Goal: Navigation & Orientation: Find specific page/section

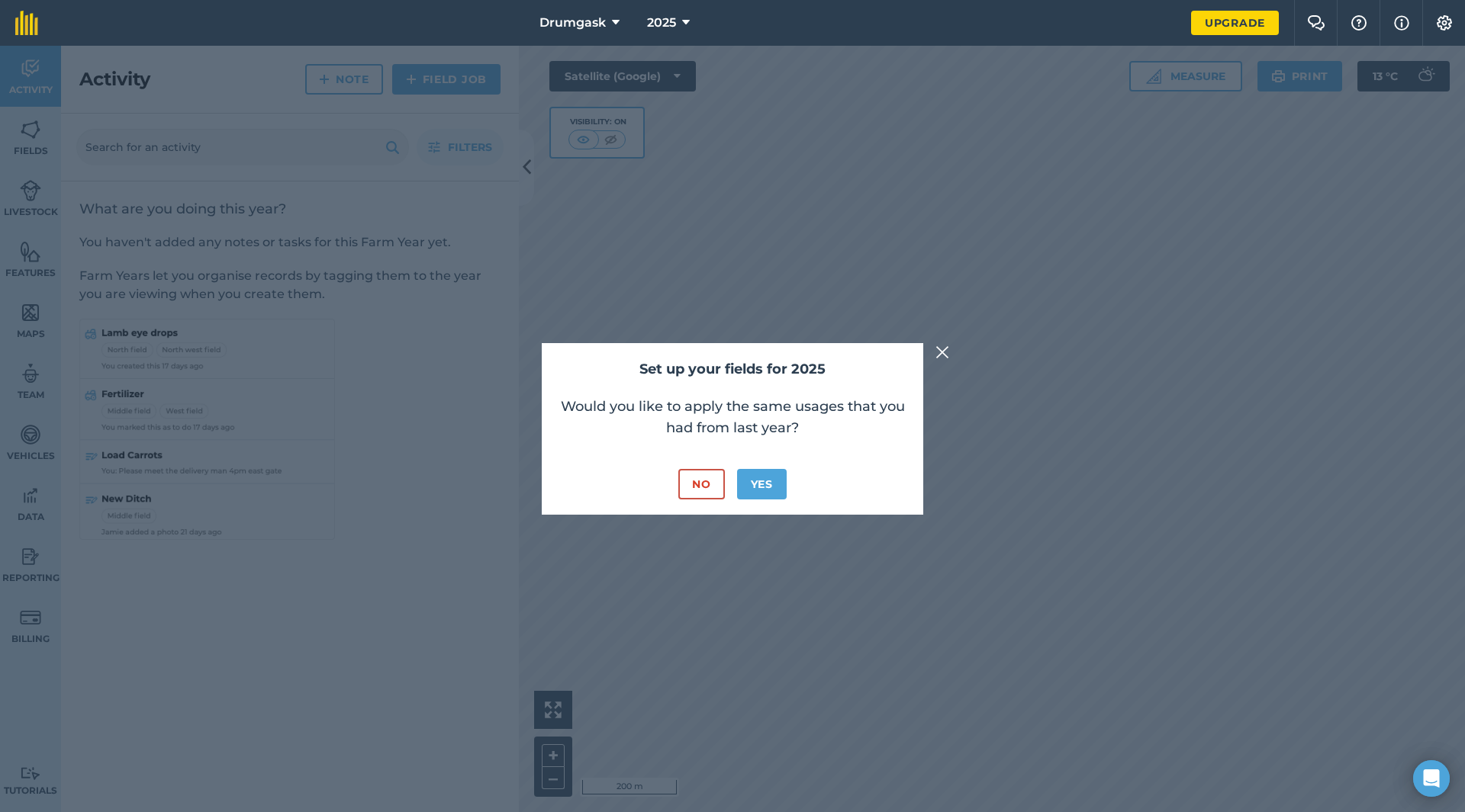
click at [942, 356] on img at bounding box center [942, 352] width 14 height 18
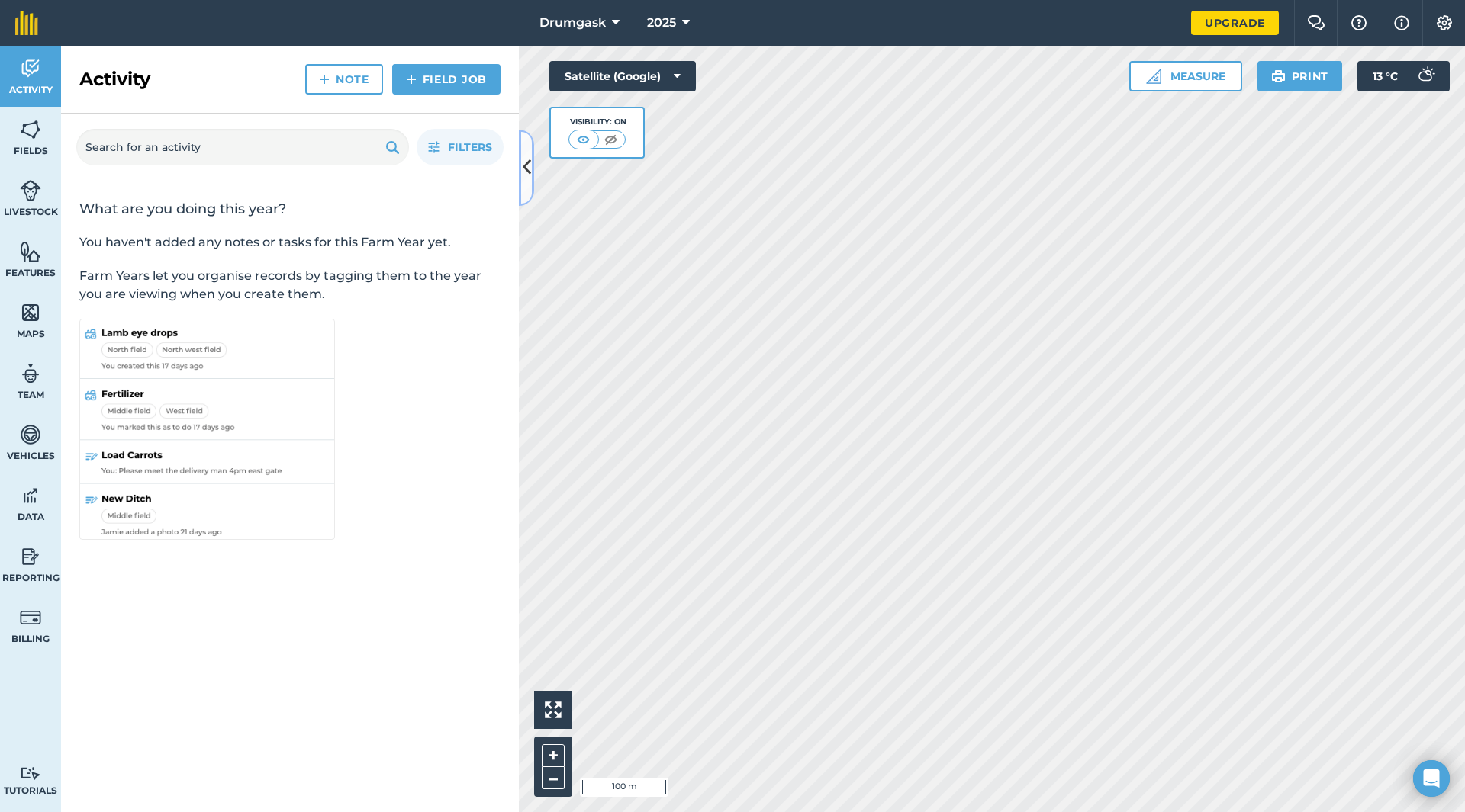
click at [526, 153] on button at bounding box center [526, 168] width 15 height 77
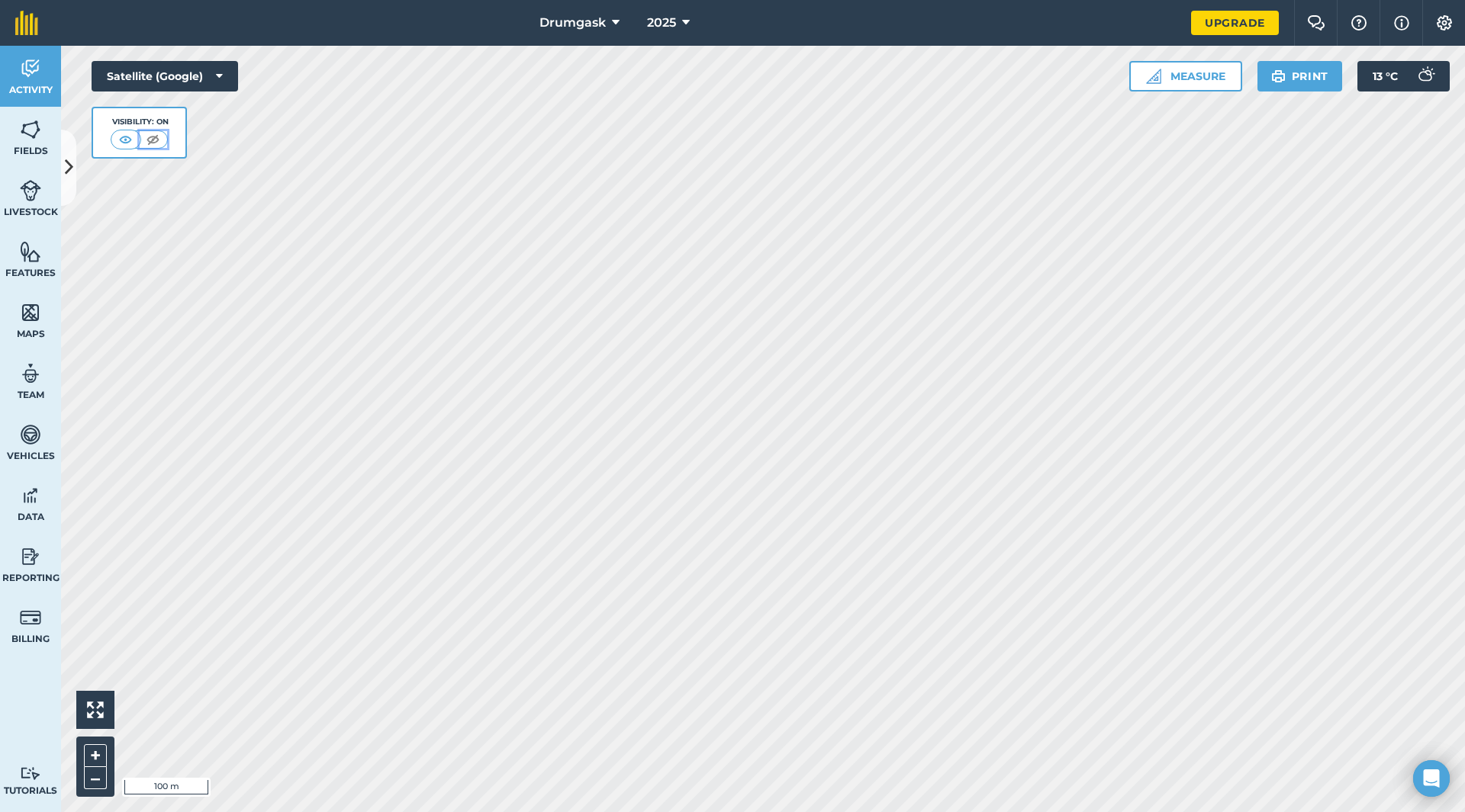
click at [147, 139] on img at bounding box center [153, 139] width 19 height 15
click at [133, 139] on img at bounding box center [126, 139] width 19 height 15
click at [206, 82] on button "Satellite (Google)" at bounding box center [165, 76] width 147 height 30
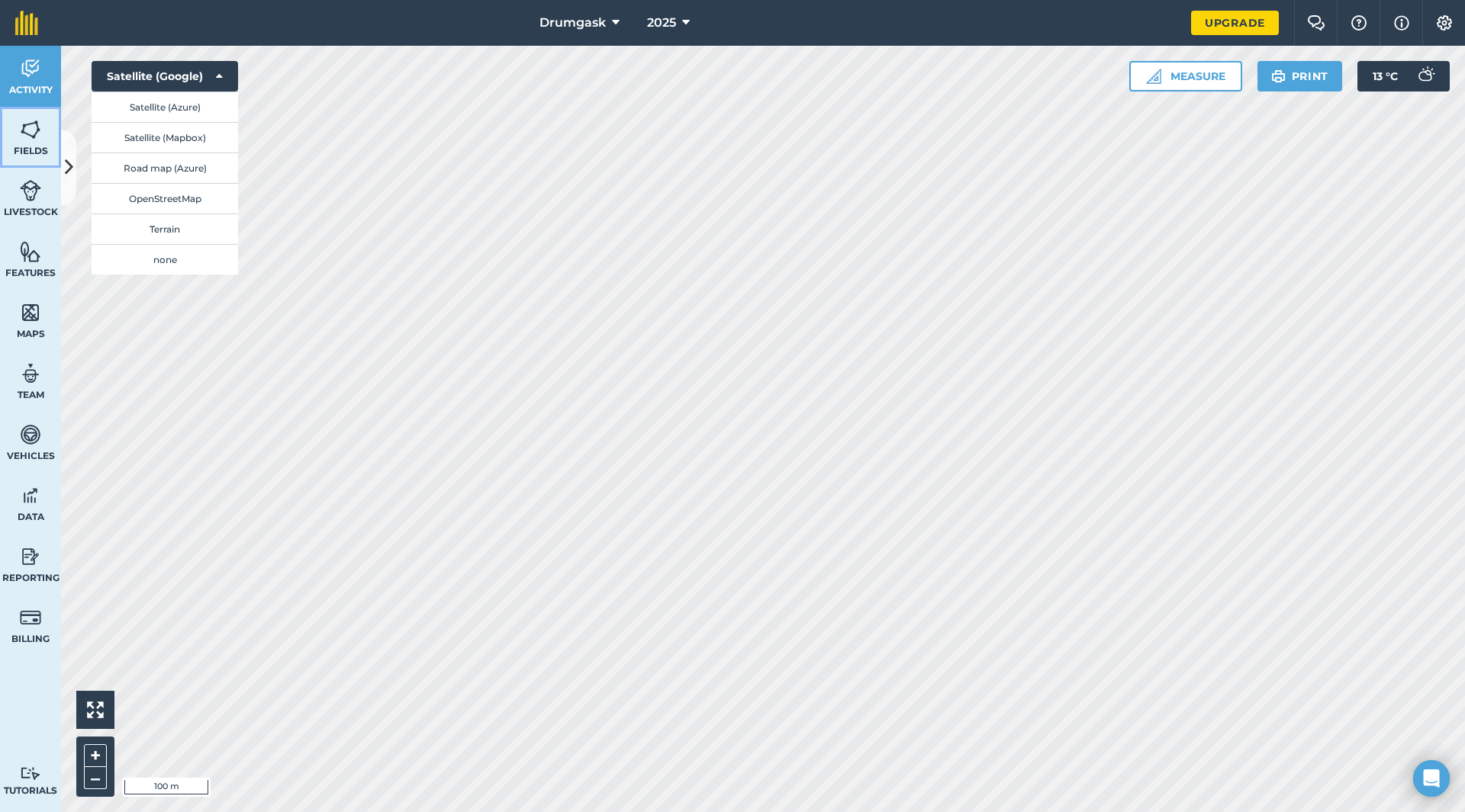
click at [34, 130] on img at bounding box center [30, 130] width 21 height 23
click at [42, 203] on link "Livestock" at bounding box center [30, 198] width 61 height 61
click at [41, 146] on span "Fields" at bounding box center [30, 151] width 61 height 12
click at [148, 218] on button "Terrain" at bounding box center [165, 228] width 147 height 30
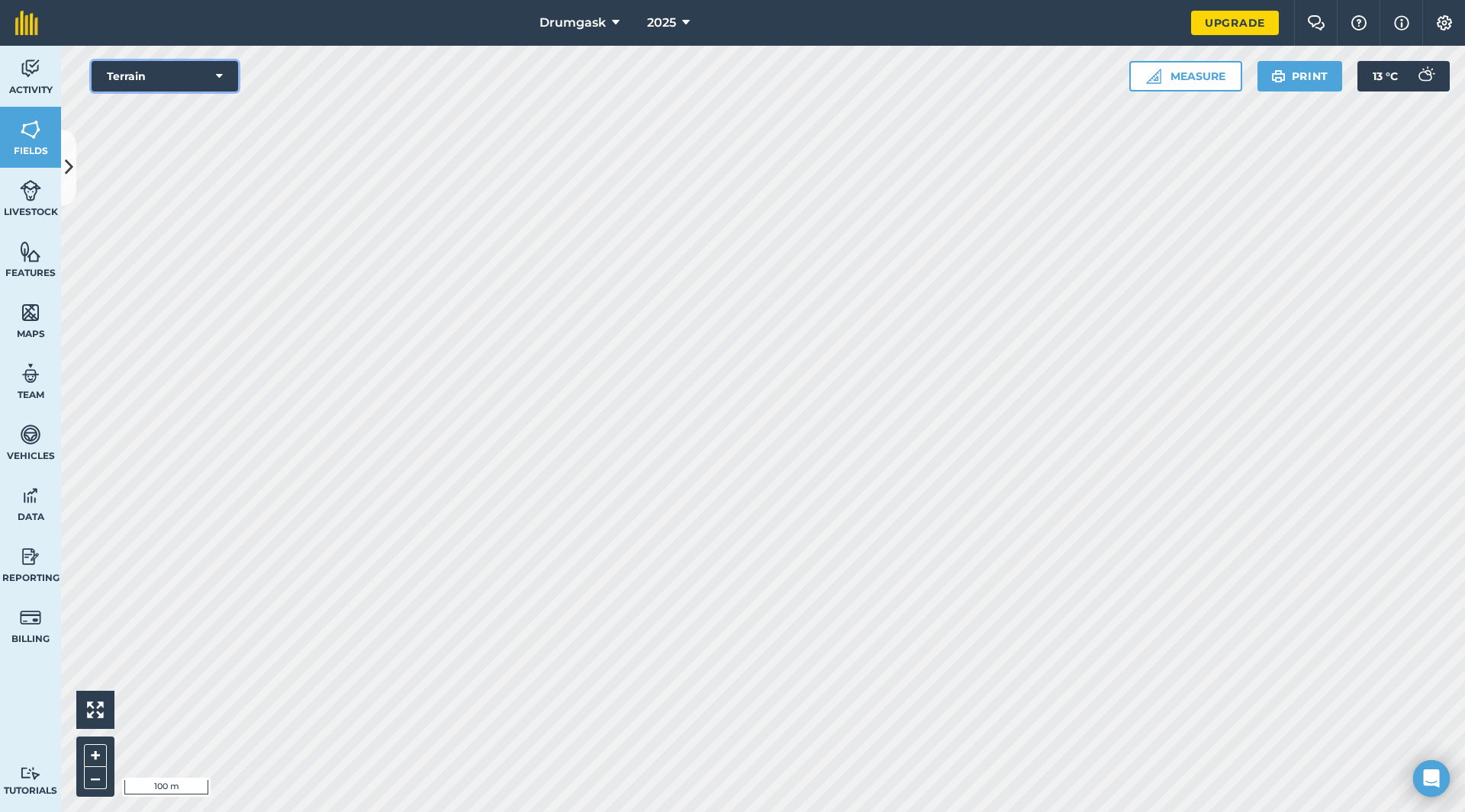
click at [190, 68] on button "Terrain" at bounding box center [165, 76] width 147 height 30
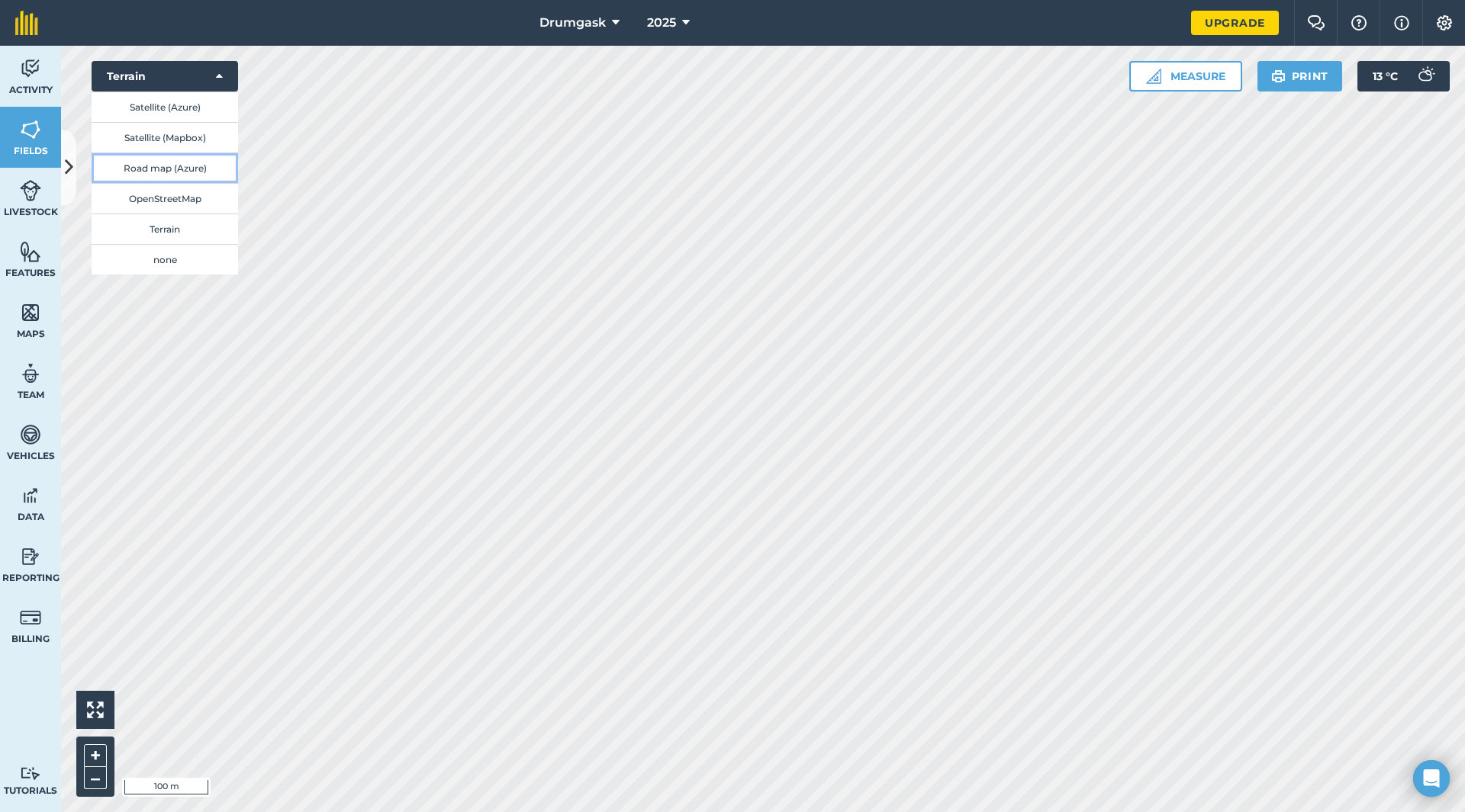
click at [167, 172] on button "Road map (Azure)" at bounding box center [165, 167] width 147 height 30
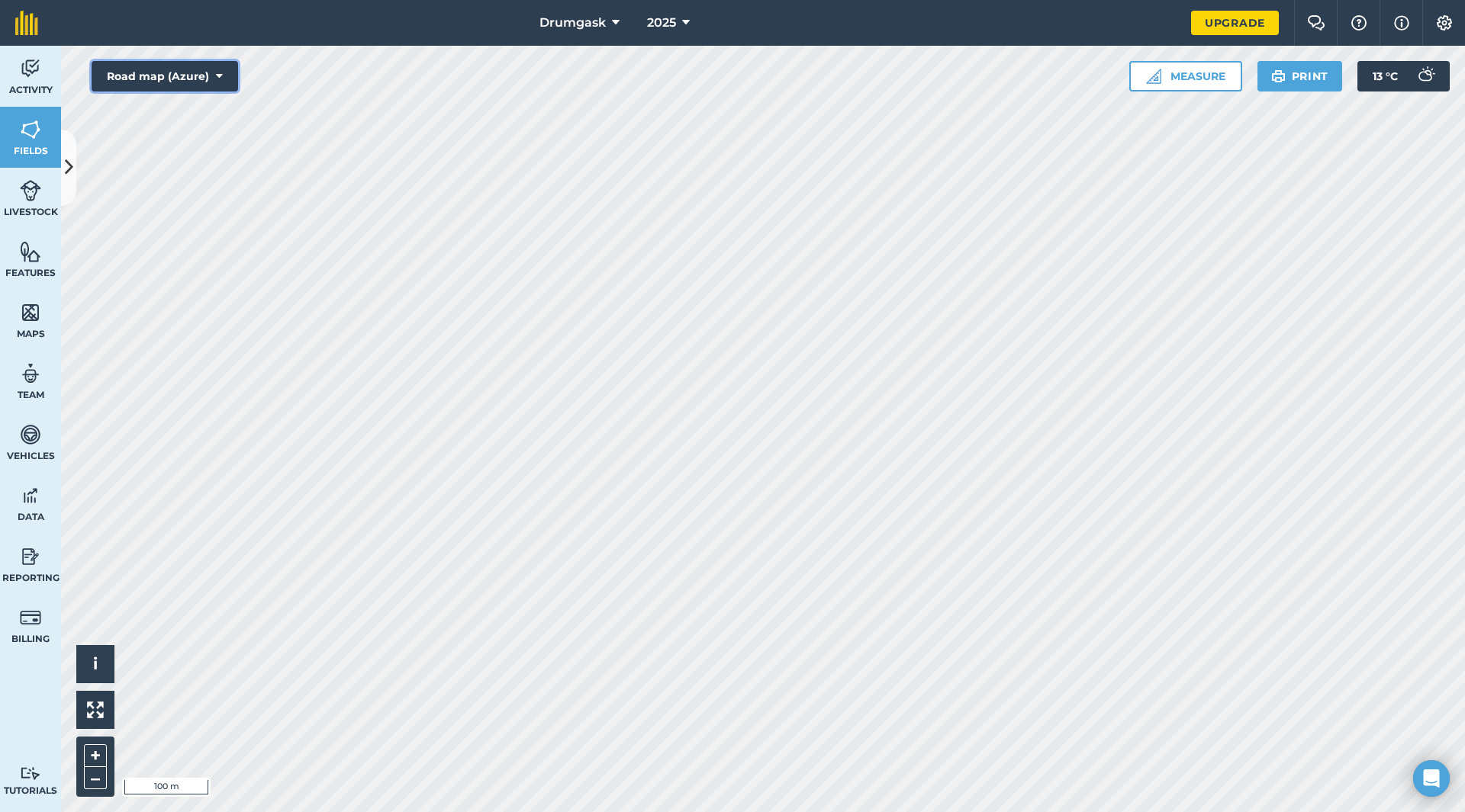
click at [170, 73] on button "Road map (Azure)" at bounding box center [165, 76] width 147 height 30
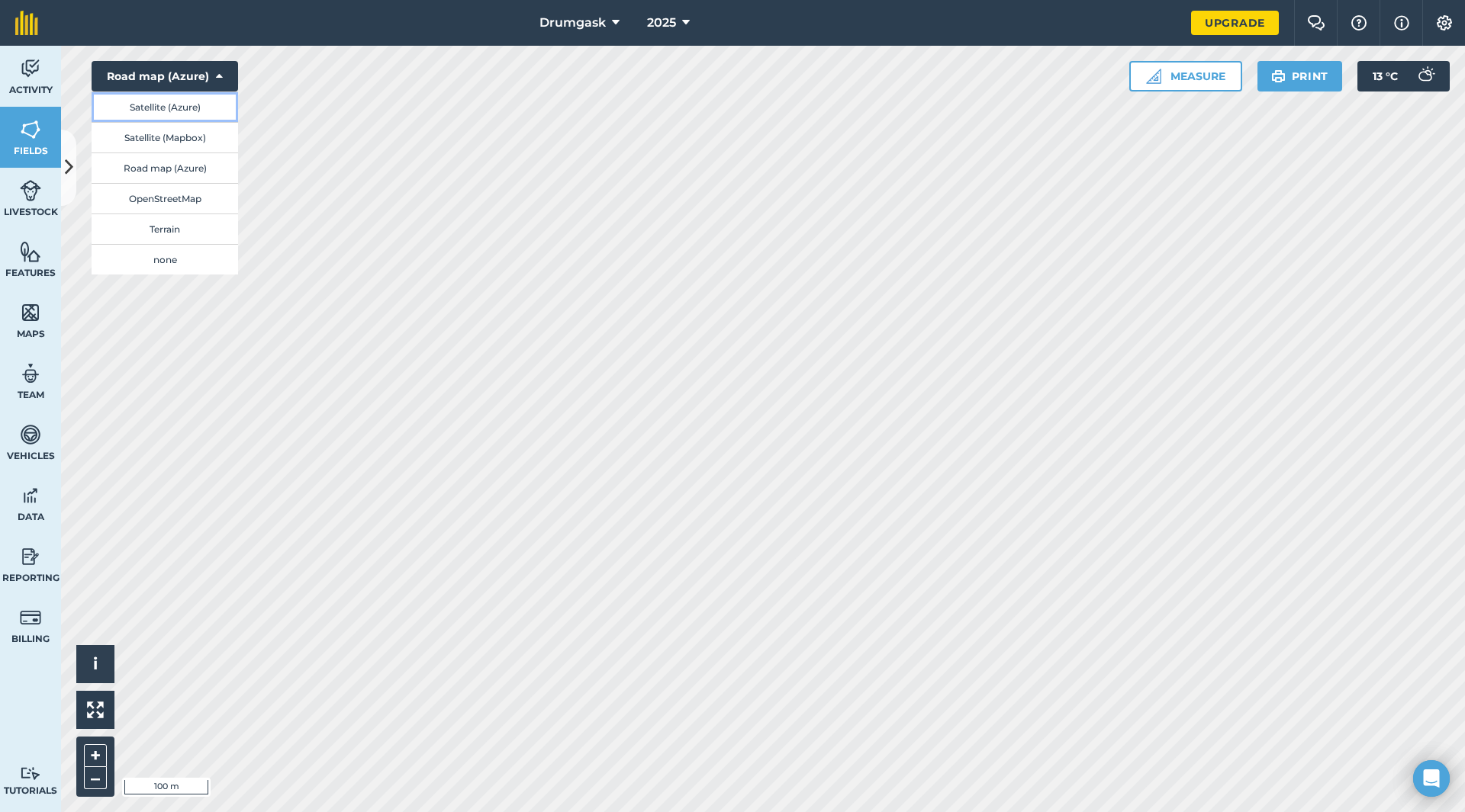
click at [193, 105] on button "Satellite (Azure)" at bounding box center [165, 106] width 147 height 30
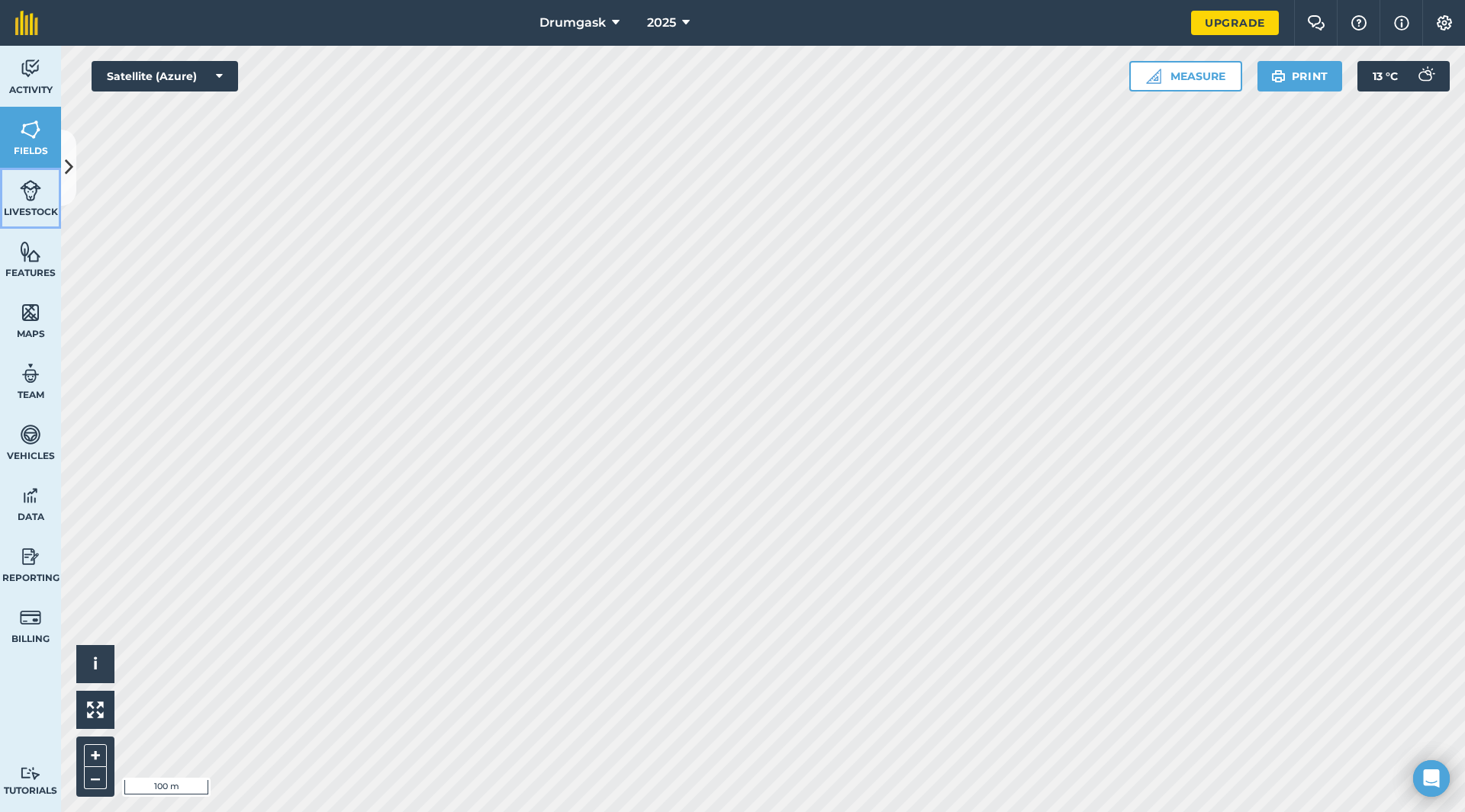
click at [39, 214] on span "Livestock" at bounding box center [30, 212] width 61 height 12
click at [35, 253] on img at bounding box center [30, 252] width 21 height 23
click at [35, 305] on img at bounding box center [30, 312] width 21 height 23
click at [34, 114] on link "Fields" at bounding box center [30, 137] width 61 height 61
click at [65, 157] on icon at bounding box center [69, 167] width 8 height 27
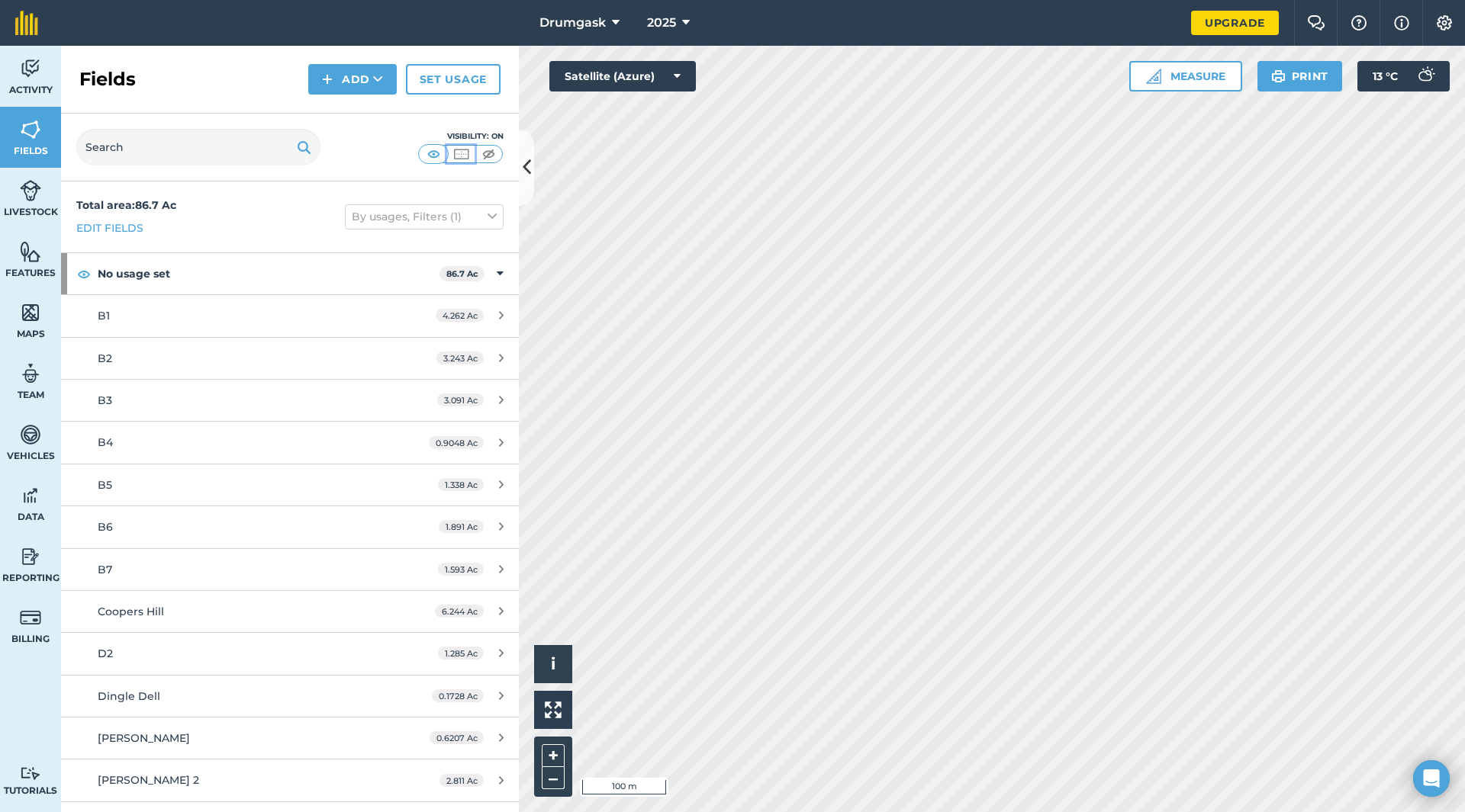
click at [463, 153] on img at bounding box center [461, 154] width 19 height 15
click at [429, 153] on img at bounding box center [433, 154] width 19 height 15
click at [403, 220] on button "By usages, Filters (1)" at bounding box center [424, 217] width 159 height 24
click at [352, 293] on label "By usages" at bounding box center [424, 294] width 145 height 11
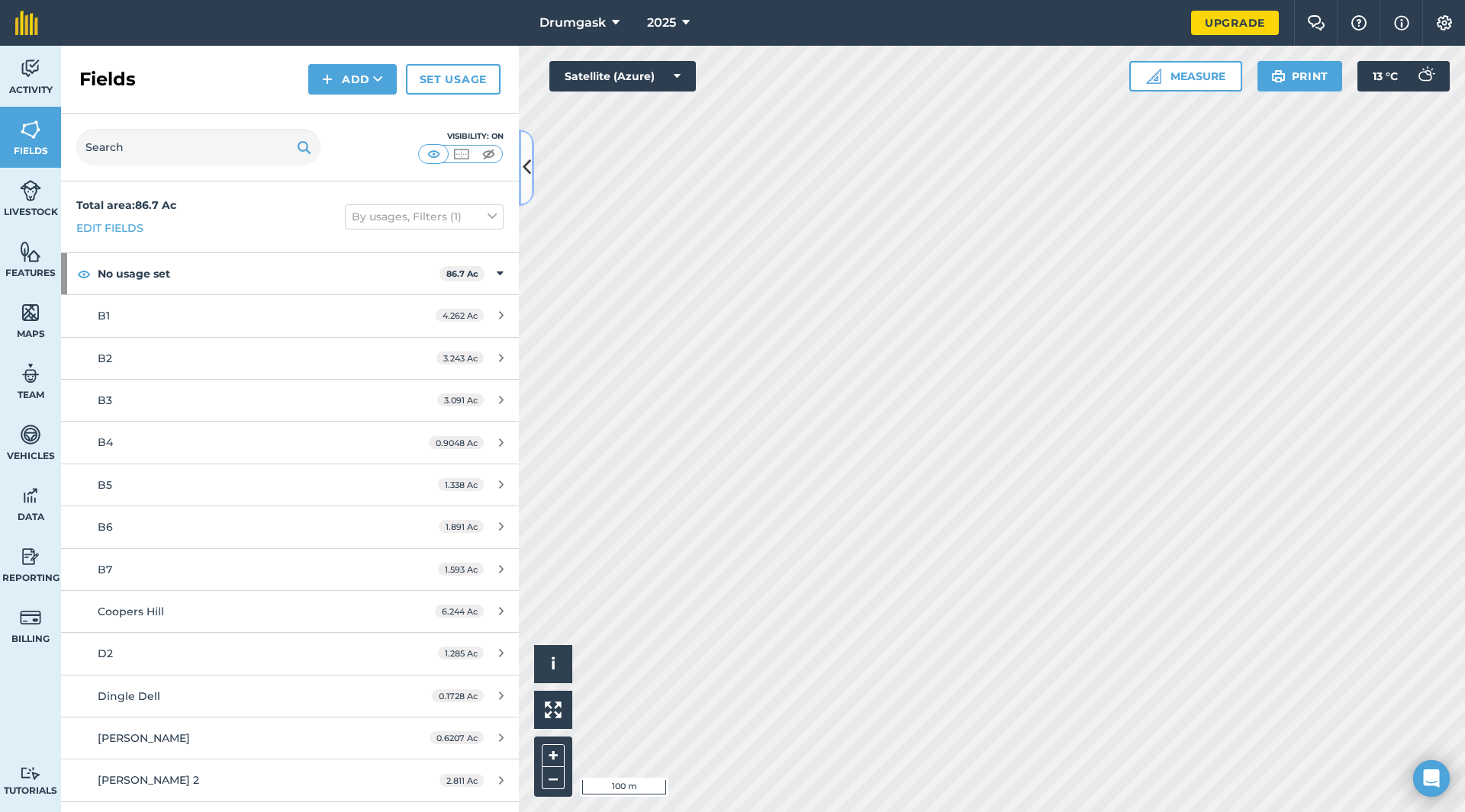
drag, startPoint x: 514, startPoint y: 177, endPoint x: 333, endPoint y: 172, distance: 181.1
click at [333, 172] on div "Fields Add Set usage Visibility: On Total area : 86.7 Ac Edit fields By usages,…" at bounding box center [290, 429] width 458 height 766
click at [532, 181] on button at bounding box center [526, 168] width 15 height 77
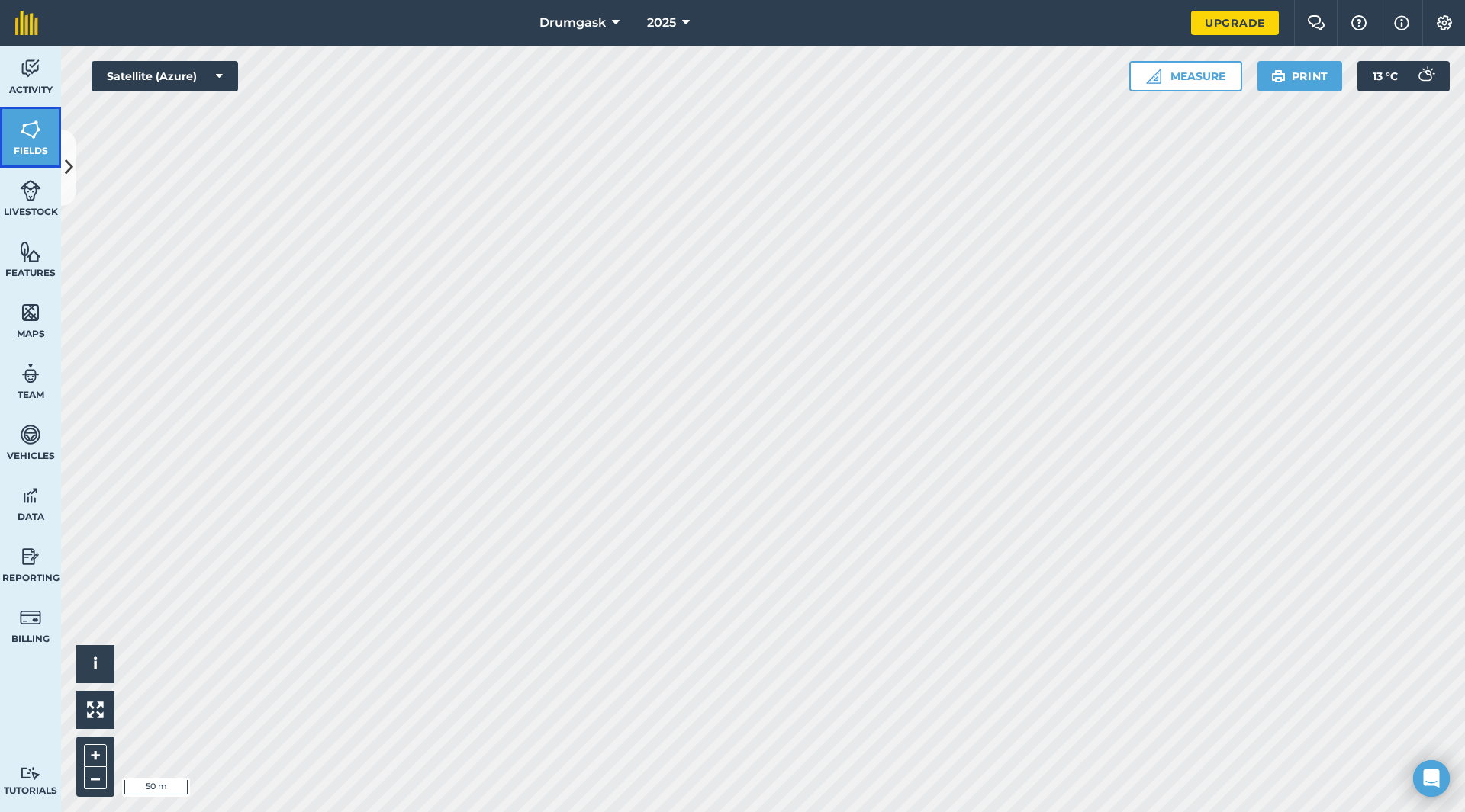
click at [33, 148] on span "Fields" at bounding box center [30, 151] width 61 height 12
click at [67, 153] on button at bounding box center [69, 168] width 15 height 77
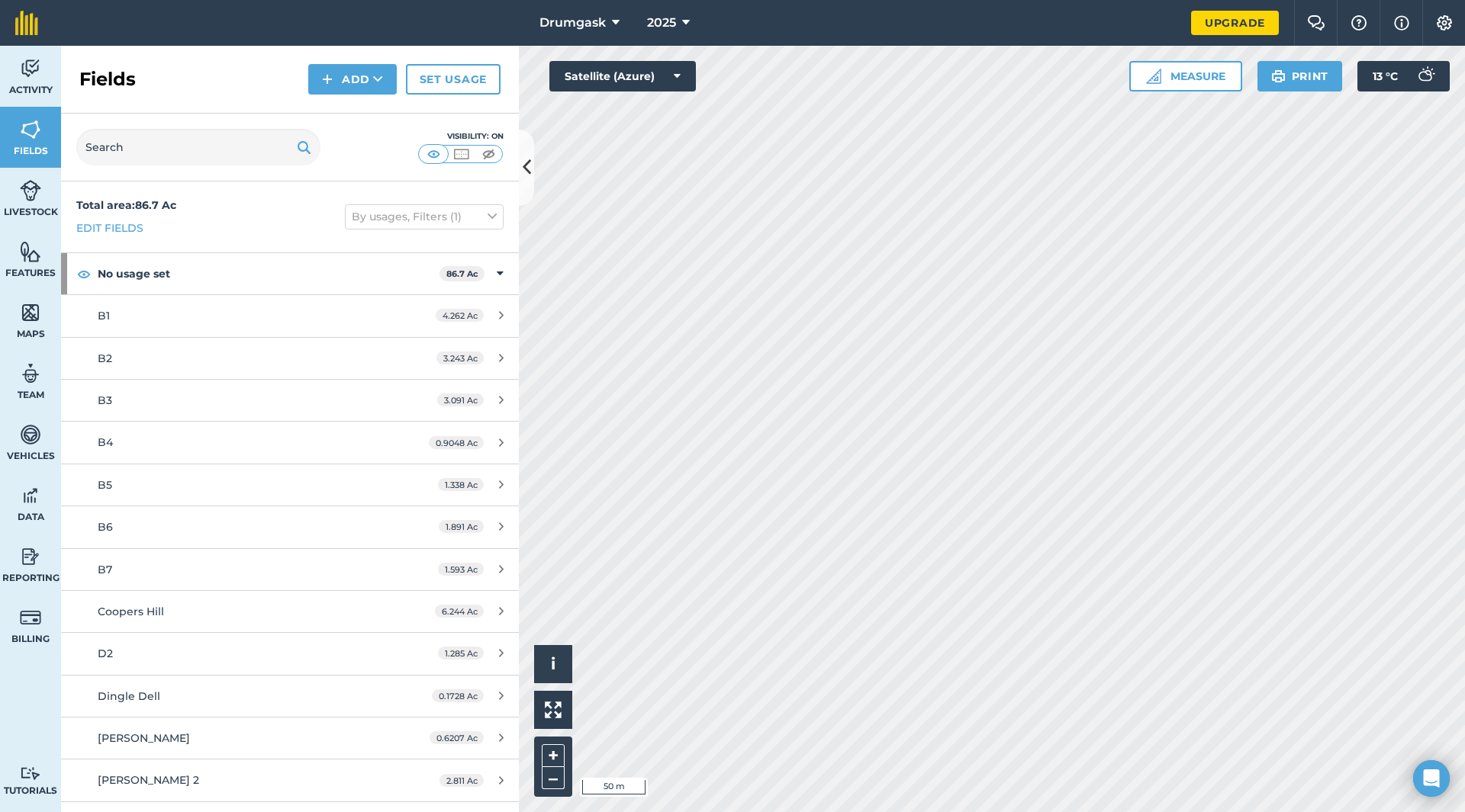
click at [516, 185] on div "Activity Fields Livestock Features Maps Team Vehicles Data Reporting Billing Tu…" at bounding box center [732, 429] width 1465 height 766
click at [374, 77] on icon at bounding box center [378, 79] width 10 height 15
click at [380, 210] on button "By usages, Filters (1)" at bounding box center [424, 217] width 159 height 24
click at [352, 346] on label "Visible on screen" at bounding box center [424, 351] width 145 height 16
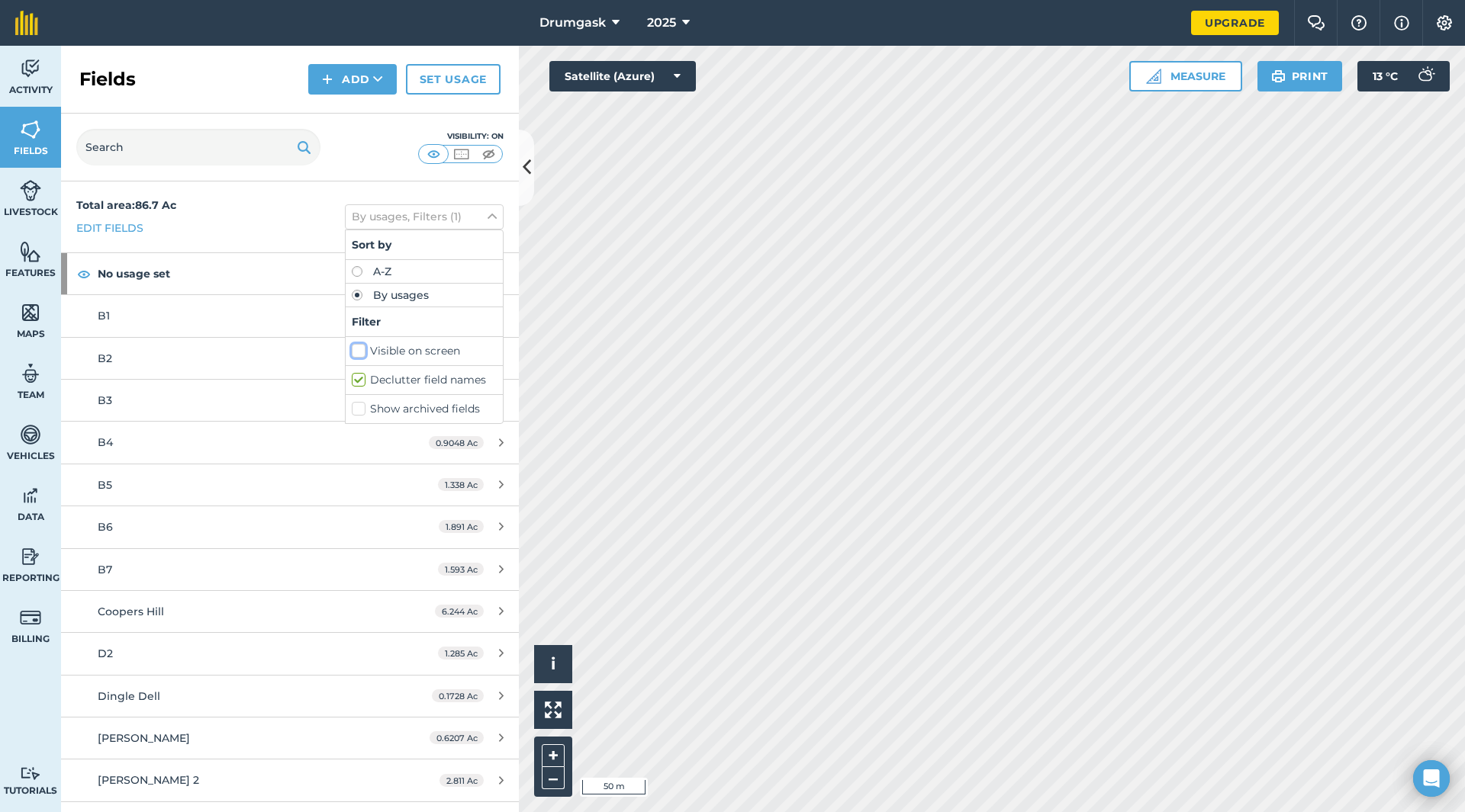
click at [352, 346] on input "Visible on screen" at bounding box center [356, 348] width 10 height 10
checkbox input "true"
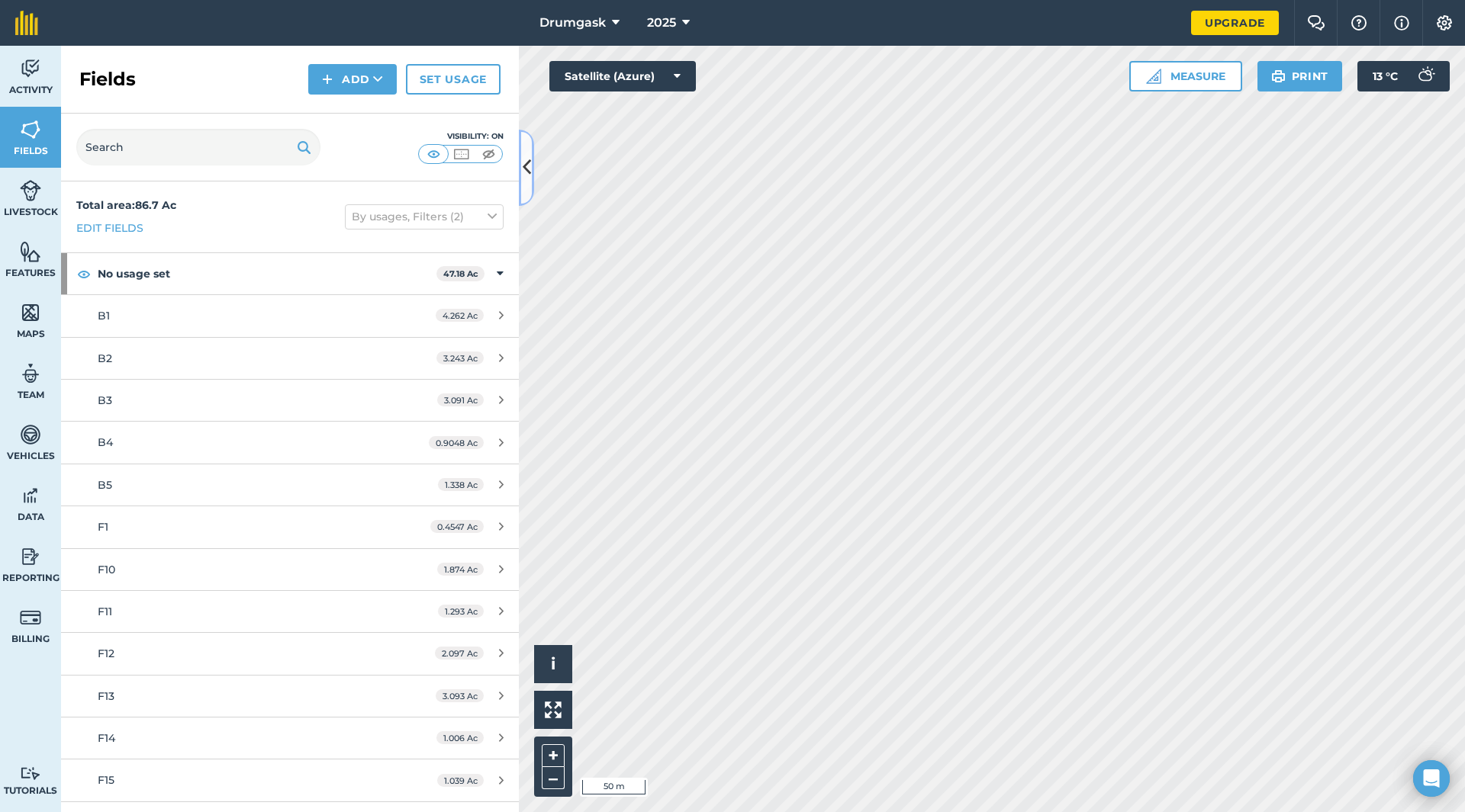
click at [520, 176] on button at bounding box center [526, 168] width 15 height 77
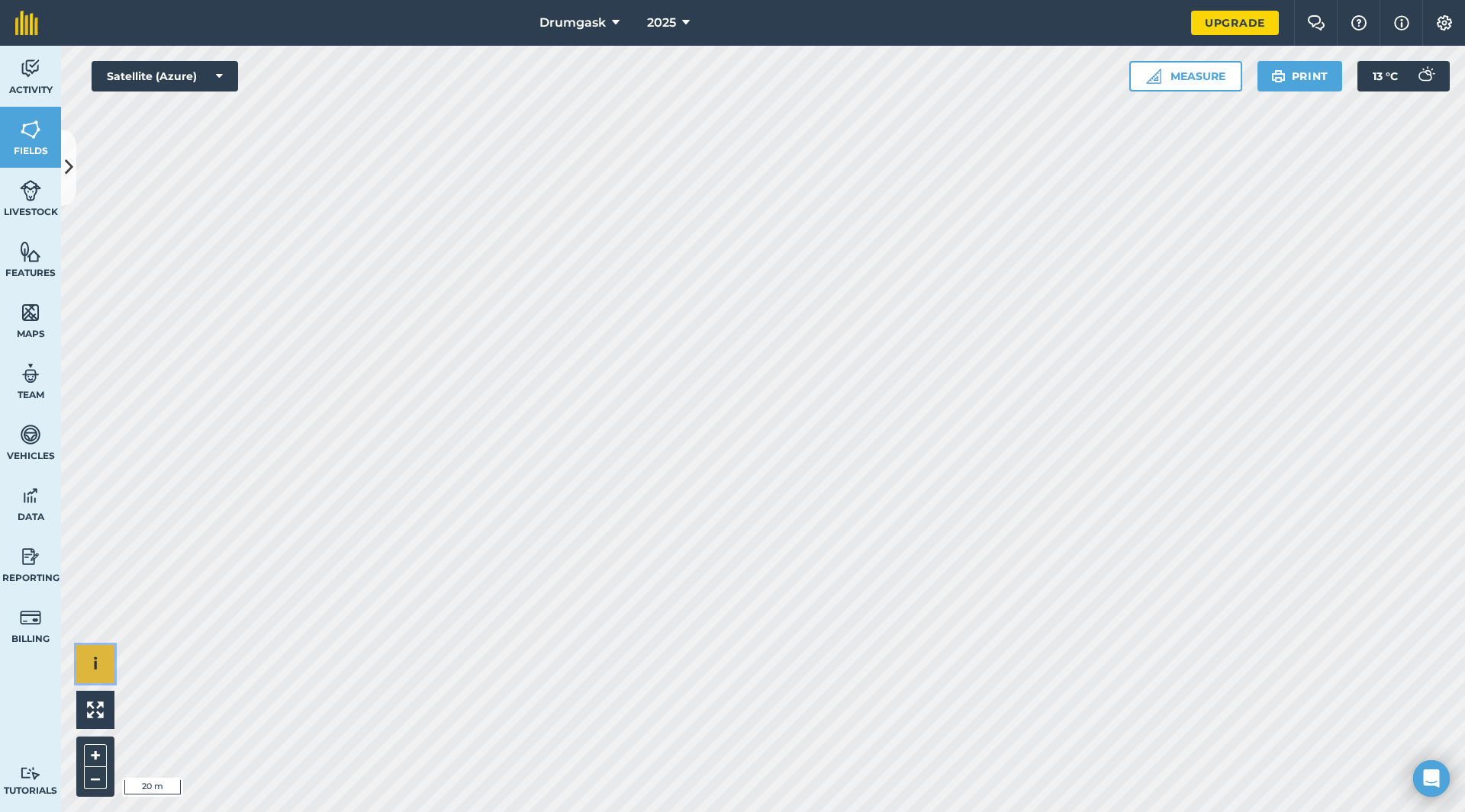
click at [106, 665] on button "i" at bounding box center [95, 664] width 38 height 38
click at [106, 665] on button "›" at bounding box center [95, 664] width 38 height 38
click at [144, 82] on button "Satellite (Azure)" at bounding box center [165, 76] width 147 height 30
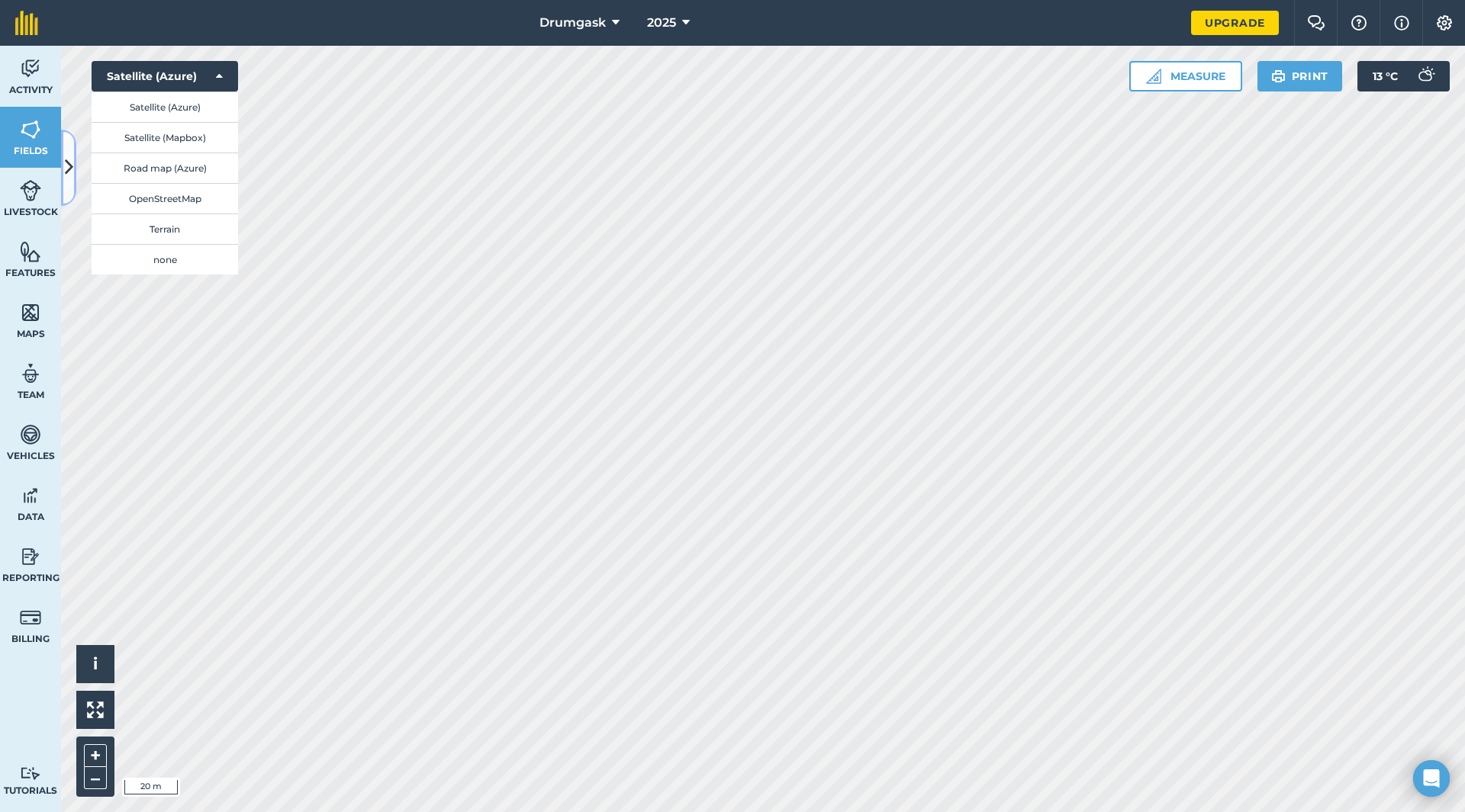
click at [61, 138] on button at bounding box center [69, 168] width 15 height 77
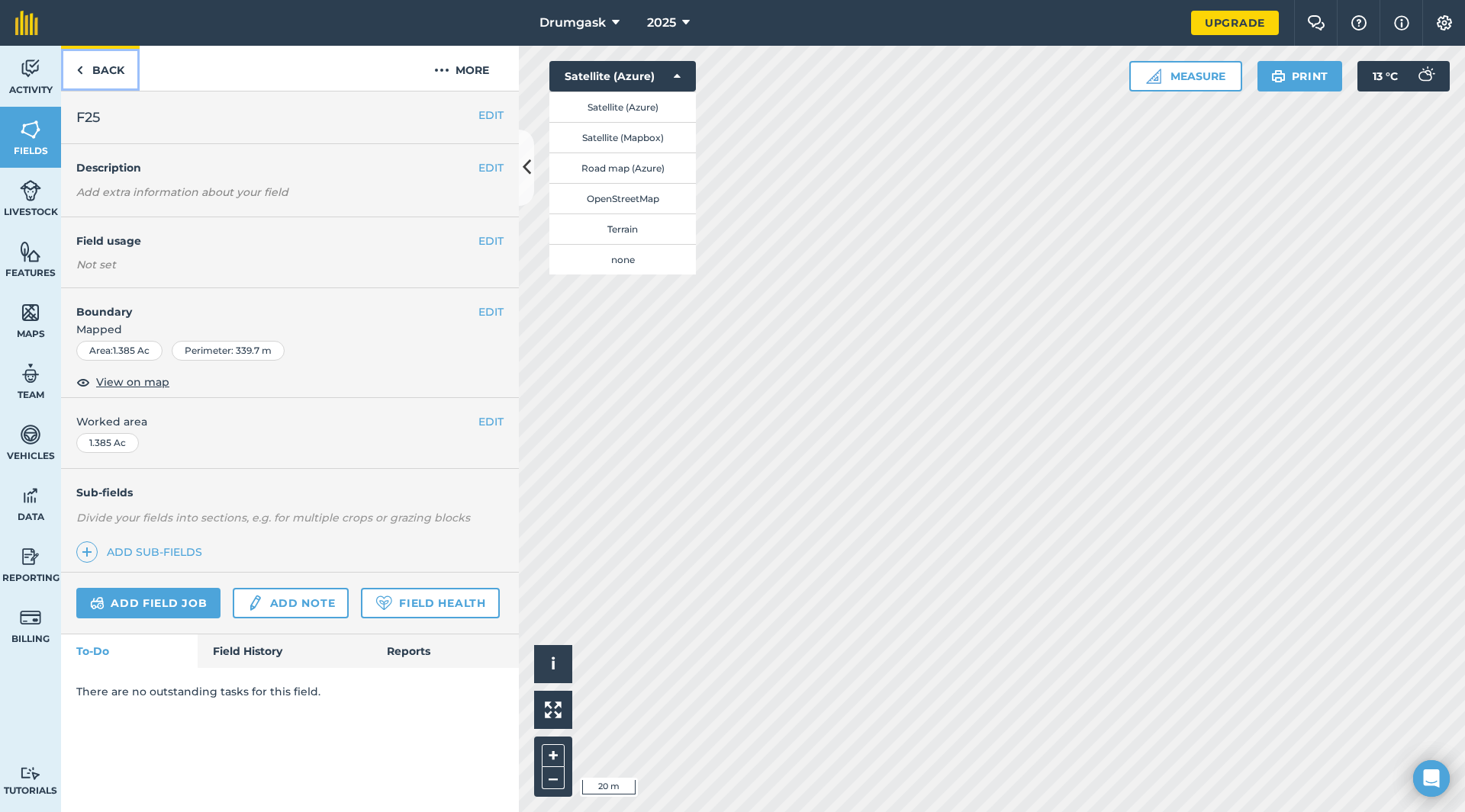
click at [100, 67] on link "Back" at bounding box center [100, 68] width 78 height 45
click at [103, 71] on link "Back" at bounding box center [100, 68] width 78 height 45
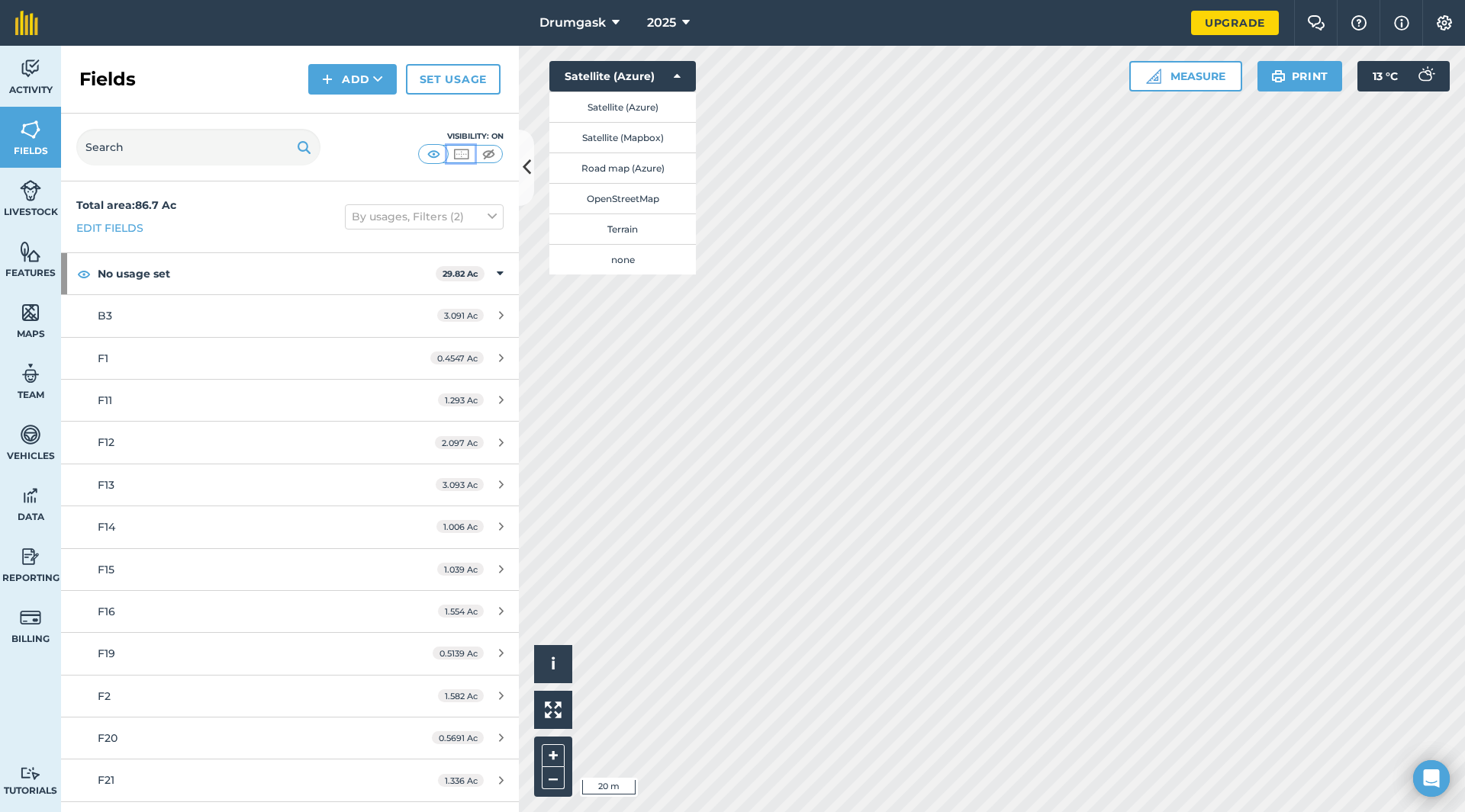
click at [462, 155] on img at bounding box center [461, 154] width 19 height 15
click at [431, 152] on img at bounding box center [433, 154] width 19 height 15
click at [494, 161] on img at bounding box center [488, 154] width 19 height 15
click at [485, 159] on img at bounding box center [488, 154] width 19 height 15
click at [460, 152] on img at bounding box center [461, 154] width 19 height 15
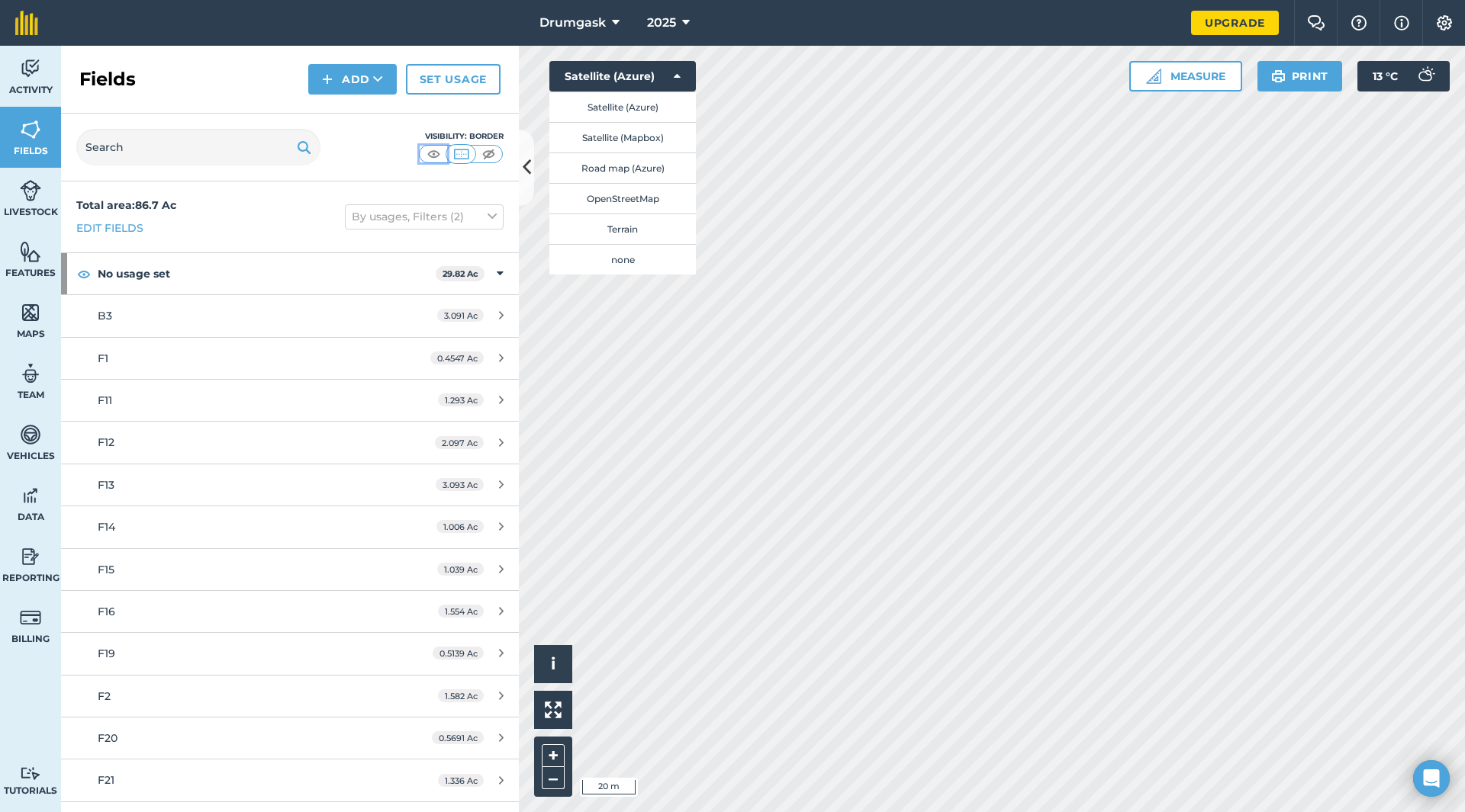
click at [442, 152] on img at bounding box center [433, 154] width 19 height 15
click at [457, 152] on img at bounding box center [461, 154] width 19 height 15
click at [429, 152] on img at bounding box center [433, 154] width 19 height 15
click at [432, 205] on button "By usages, Filters (2)" at bounding box center [424, 217] width 159 height 24
click at [352, 408] on label "Show archived fields" at bounding box center [424, 409] width 145 height 16
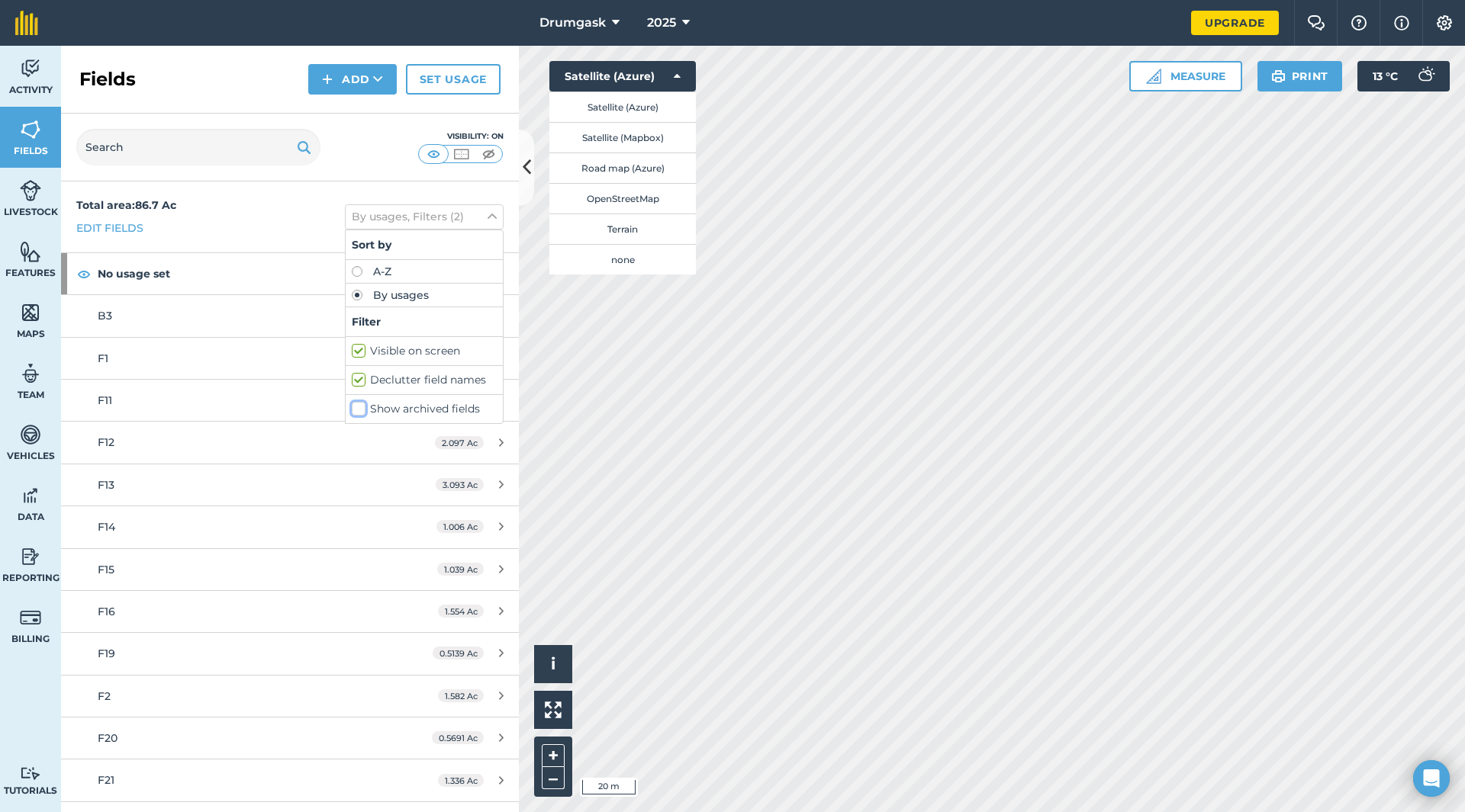
click at [352, 408] on input "Show archived fields" at bounding box center [356, 406] width 10 height 10
click at [352, 408] on label "Show archived fields" at bounding box center [424, 409] width 145 height 16
click at [352, 408] on input "Show archived fields" at bounding box center [356, 406] width 10 height 10
checkbox input "false"
click at [352, 355] on label "Visible on screen" at bounding box center [424, 351] width 145 height 16
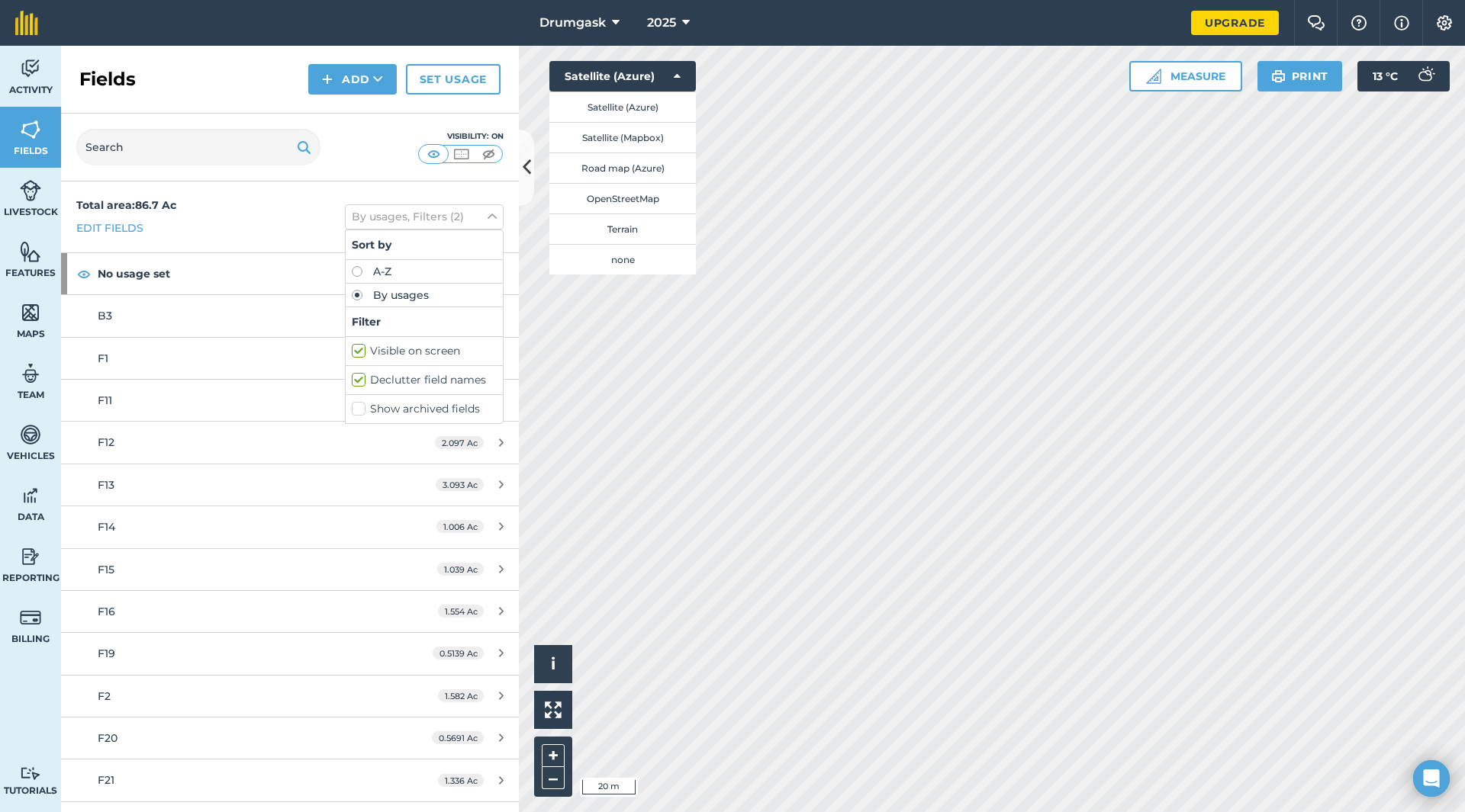
click at [352, 353] on input "Visible on screen" at bounding box center [356, 348] width 10 height 10
click at [352, 355] on label "Visible on screen" at bounding box center [424, 351] width 145 height 16
click at [352, 353] on input "Visible on screen" at bounding box center [356, 348] width 10 height 10
click at [352, 355] on label "Visible on screen" at bounding box center [424, 351] width 145 height 16
click at [352, 353] on input "Visible on screen" at bounding box center [356, 348] width 10 height 10
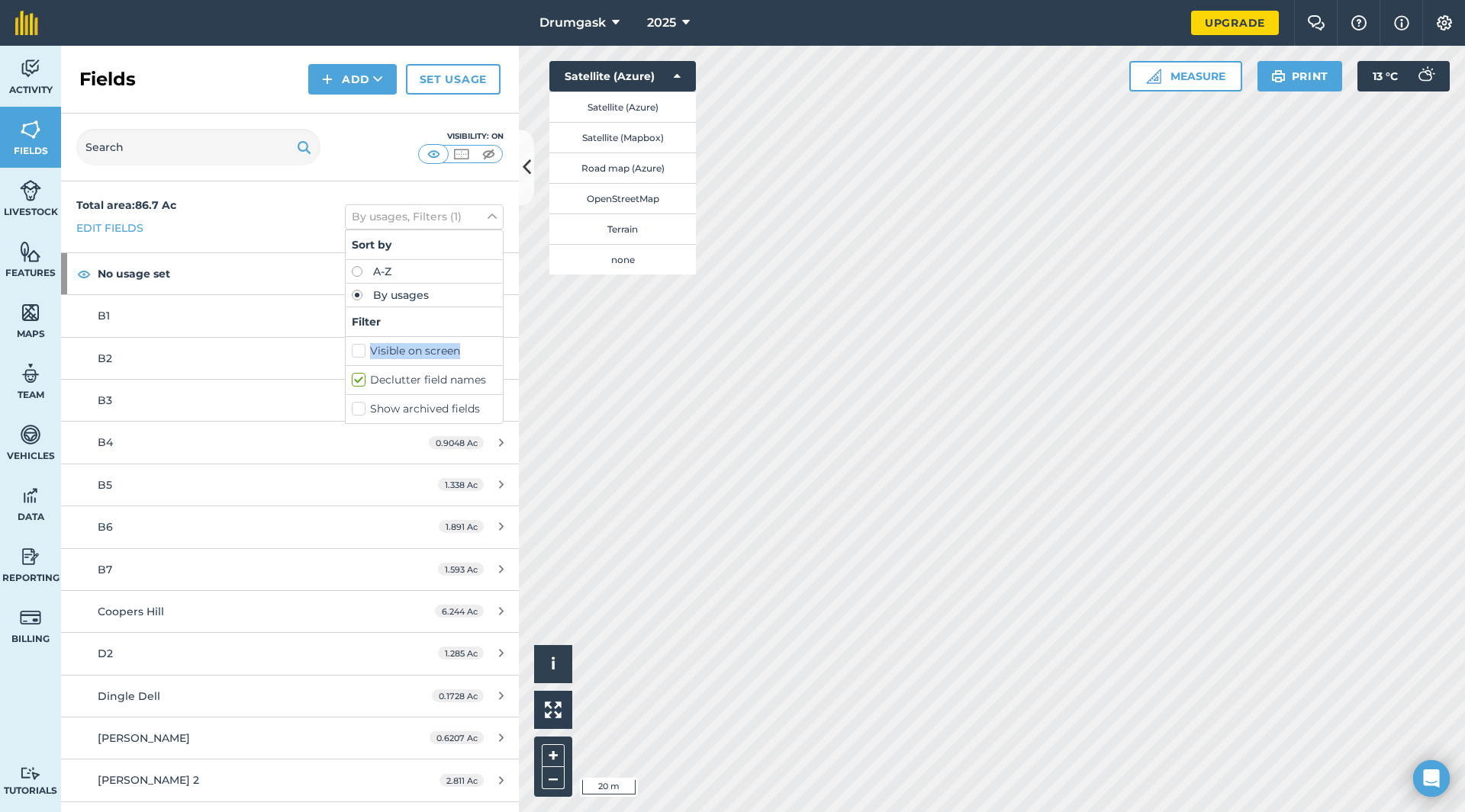
click at [352, 355] on label "Visible on screen" at bounding box center [424, 351] width 145 height 16
click at [352, 353] on input "Visible on screen" at bounding box center [356, 348] width 10 height 10
click at [352, 355] on label "Visible on screen" at bounding box center [424, 351] width 145 height 16
click at [352, 353] on input "Visible on screen" at bounding box center [356, 348] width 10 height 10
click at [352, 349] on label "Visible on screen" at bounding box center [424, 351] width 145 height 16
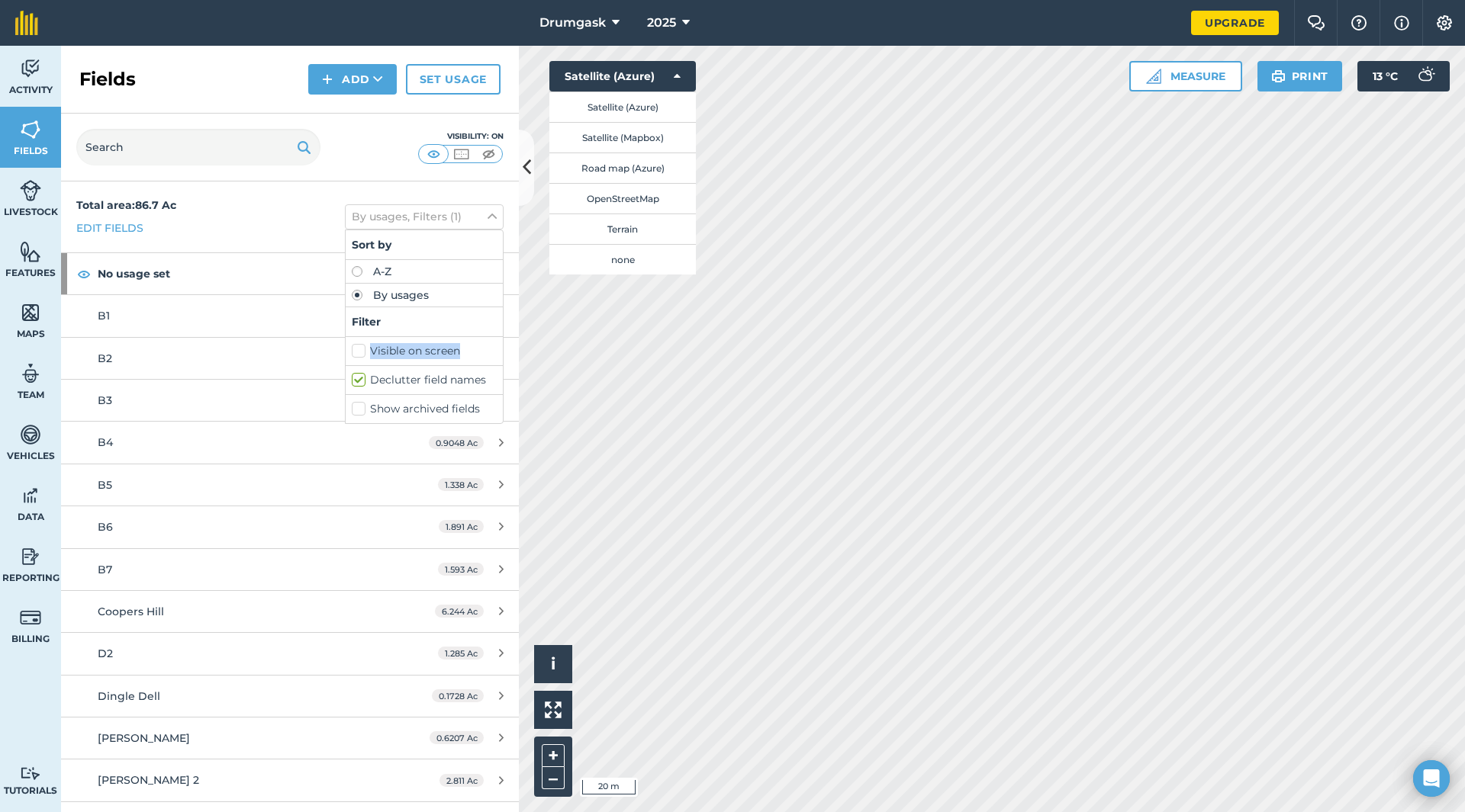
click at [352, 349] on input "Visible on screen" at bounding box center [356, 348] width 10 height 10
checkbox input "true"
click at [291, 214] on div "Total area : 86.7 Ac Edit fields By usages, Filters (2) Sort by A-Z By usages F…" at bounding box center [290, 217] width 458 height 71
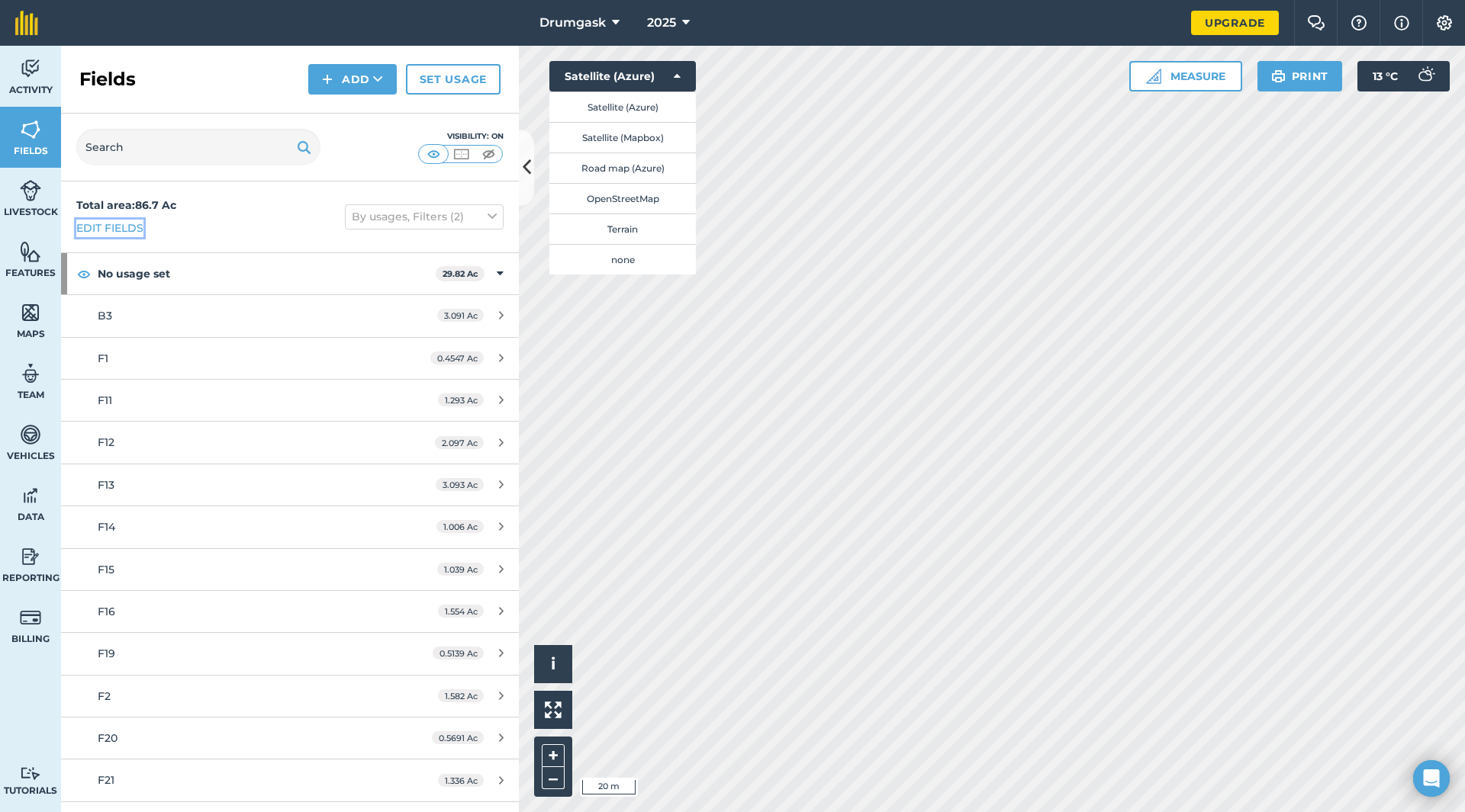
click at [127, 234] on link "Edit fields" at bounding box center [110, 227] width 67 height 17
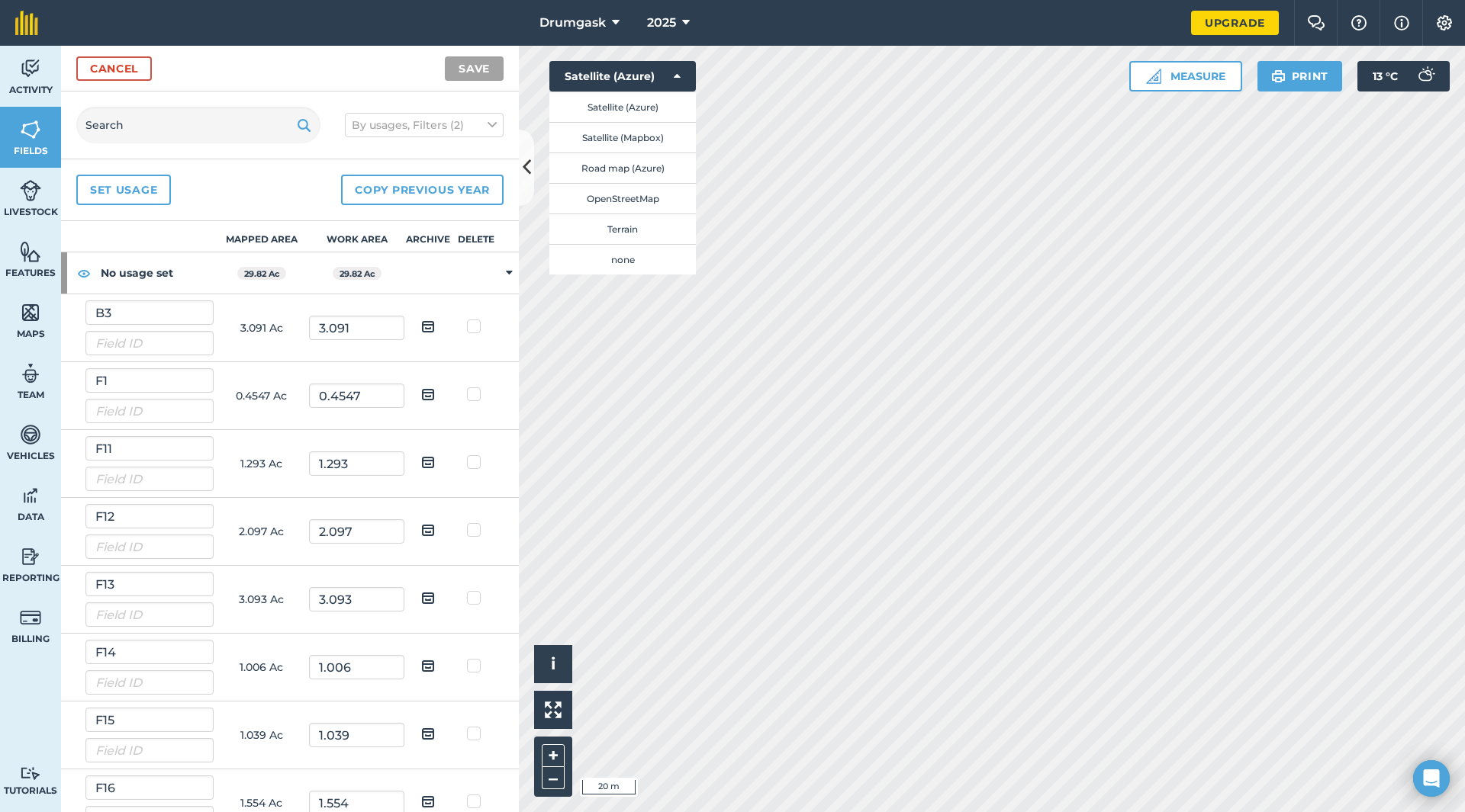
click at [247, 183] on div "Set usage Copy previous year" at bounding box center [290, 190] width 458 height 62
click at [121, 75] on link "Cancel" at bounding box center [114, 68] width 76 height 24
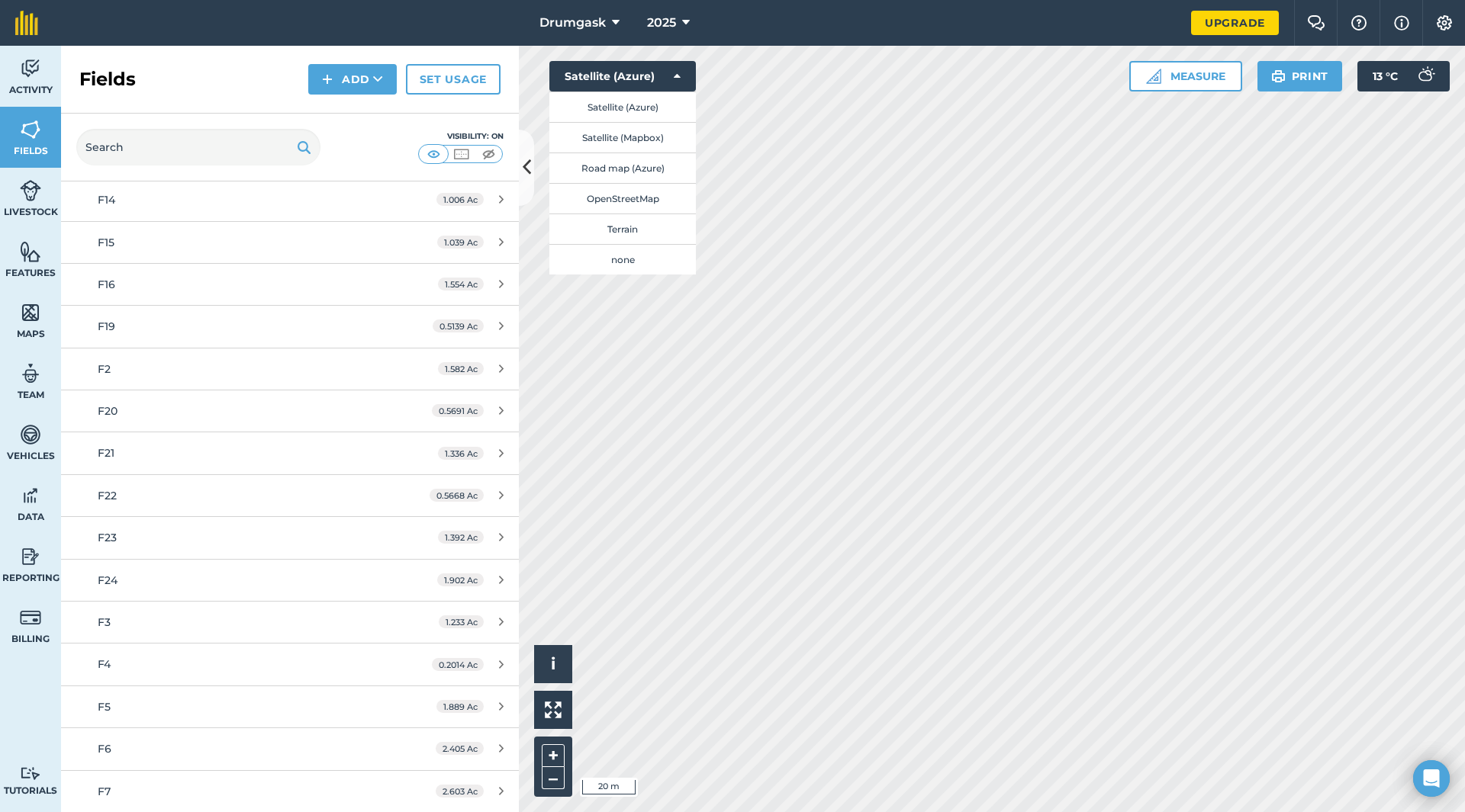
scroll to position [200, 0]
click at [525, 148] on button at bounding box center [526, 168] width 15 height 77
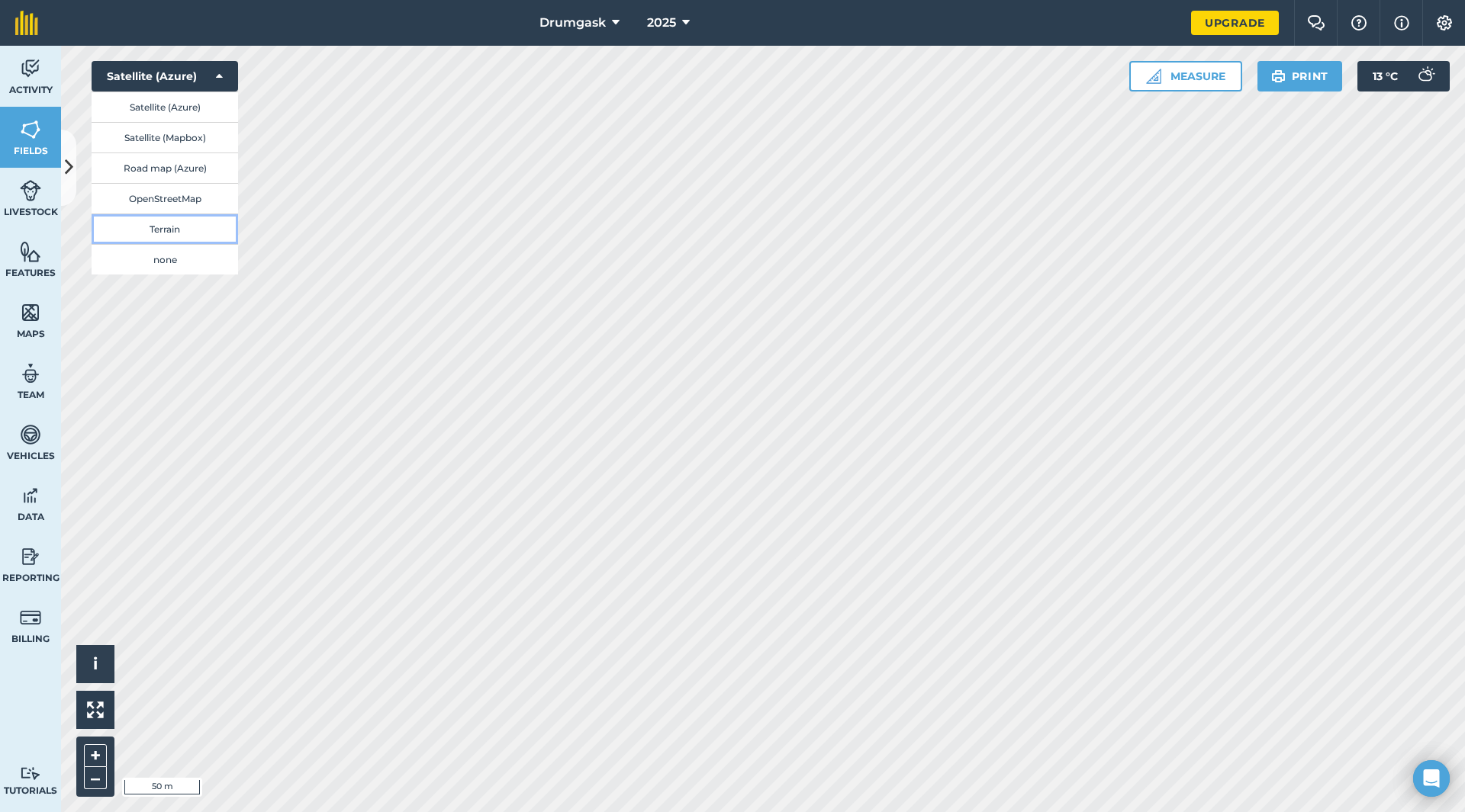
click at [197, 237] on button "Terrain" at bounding box center [165, 228] width 147 height 30
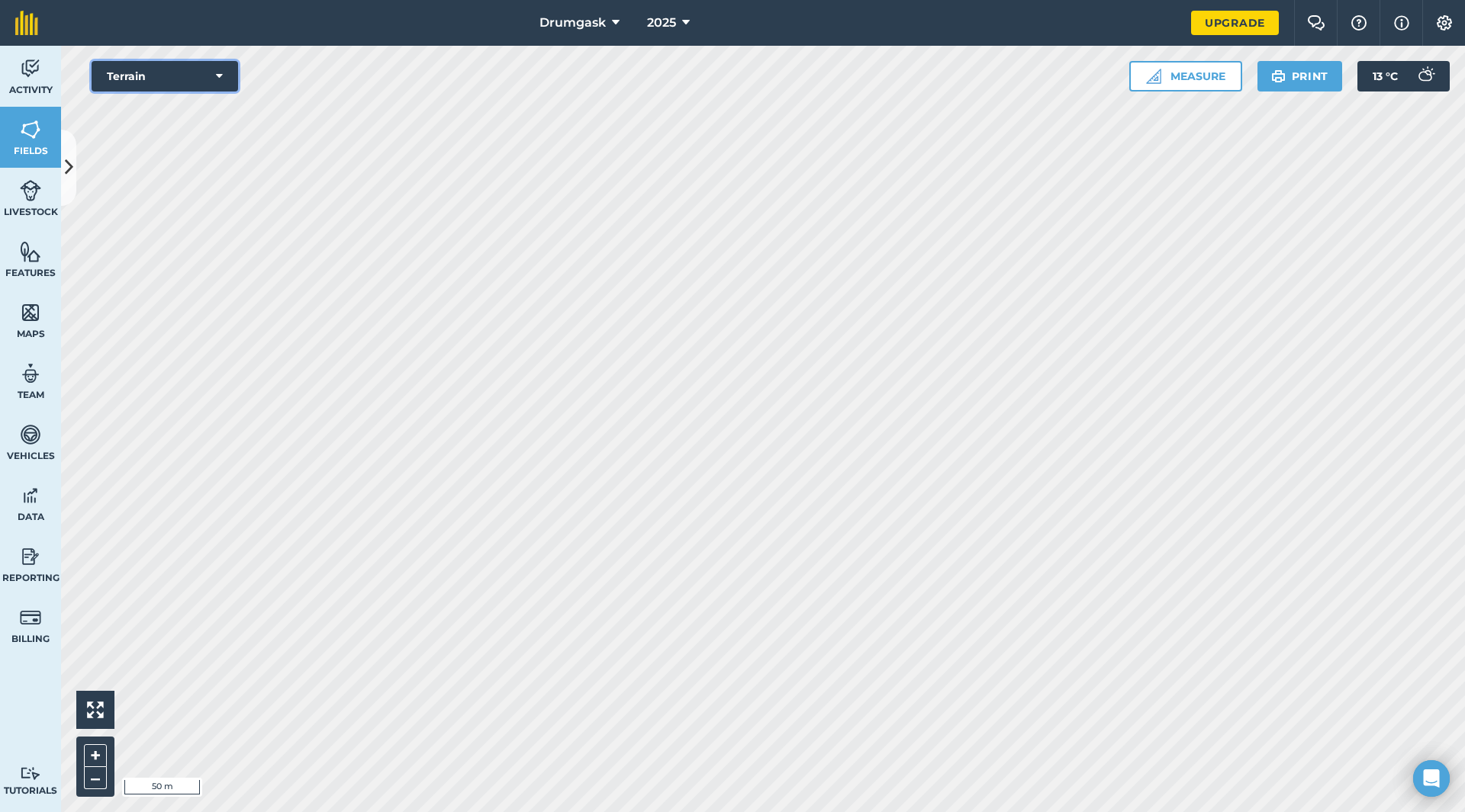
click at [204, 83] on button "Terrain" at bounding box center [165, 76] width 147 height 30
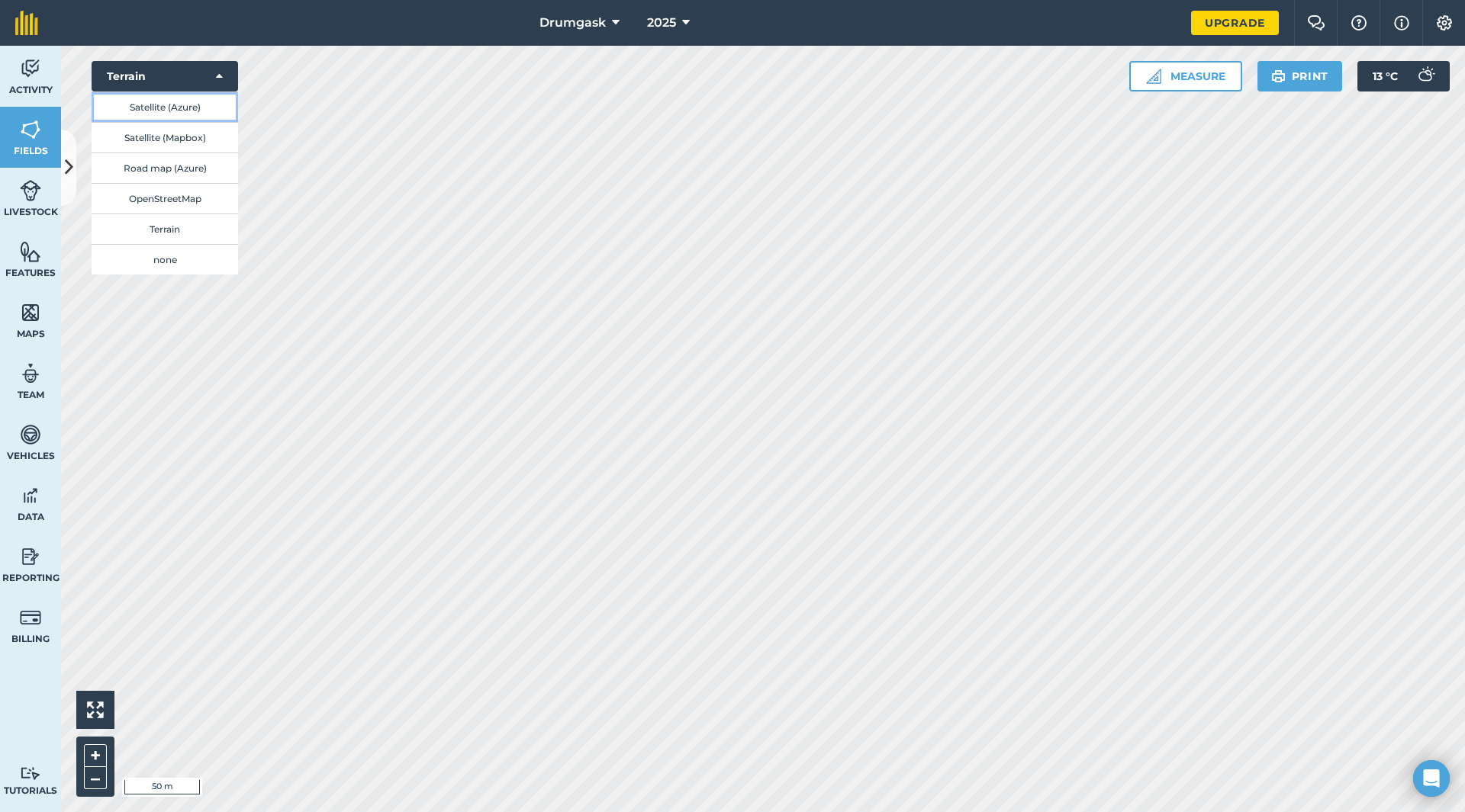
click at [169, 100] on button "Satellite (Azure)" at bounding box center [165, 106] width 147 height 30
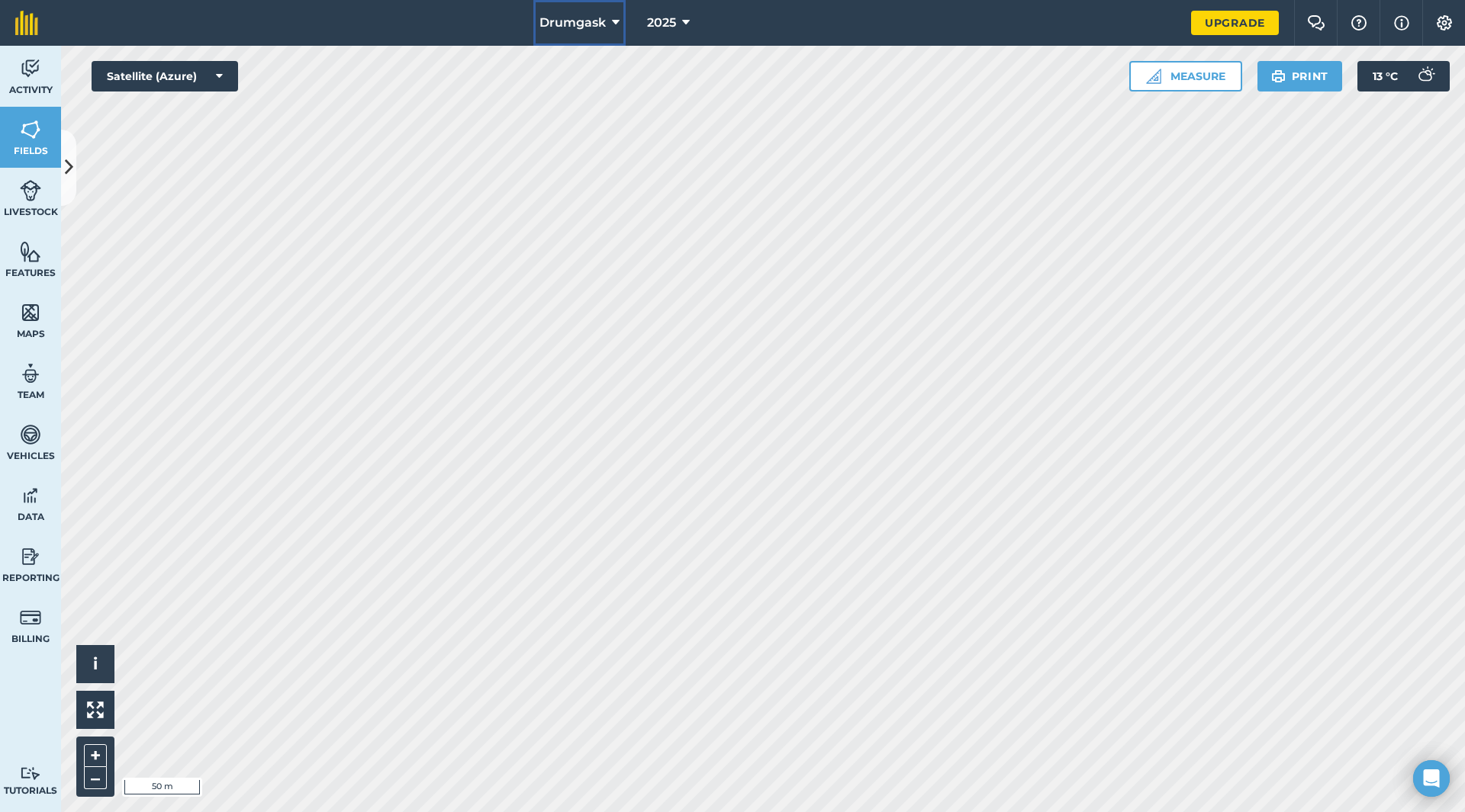
click at [604, 22] on span "Drumgask" at bounding box center [572, 23] width 66 height 18
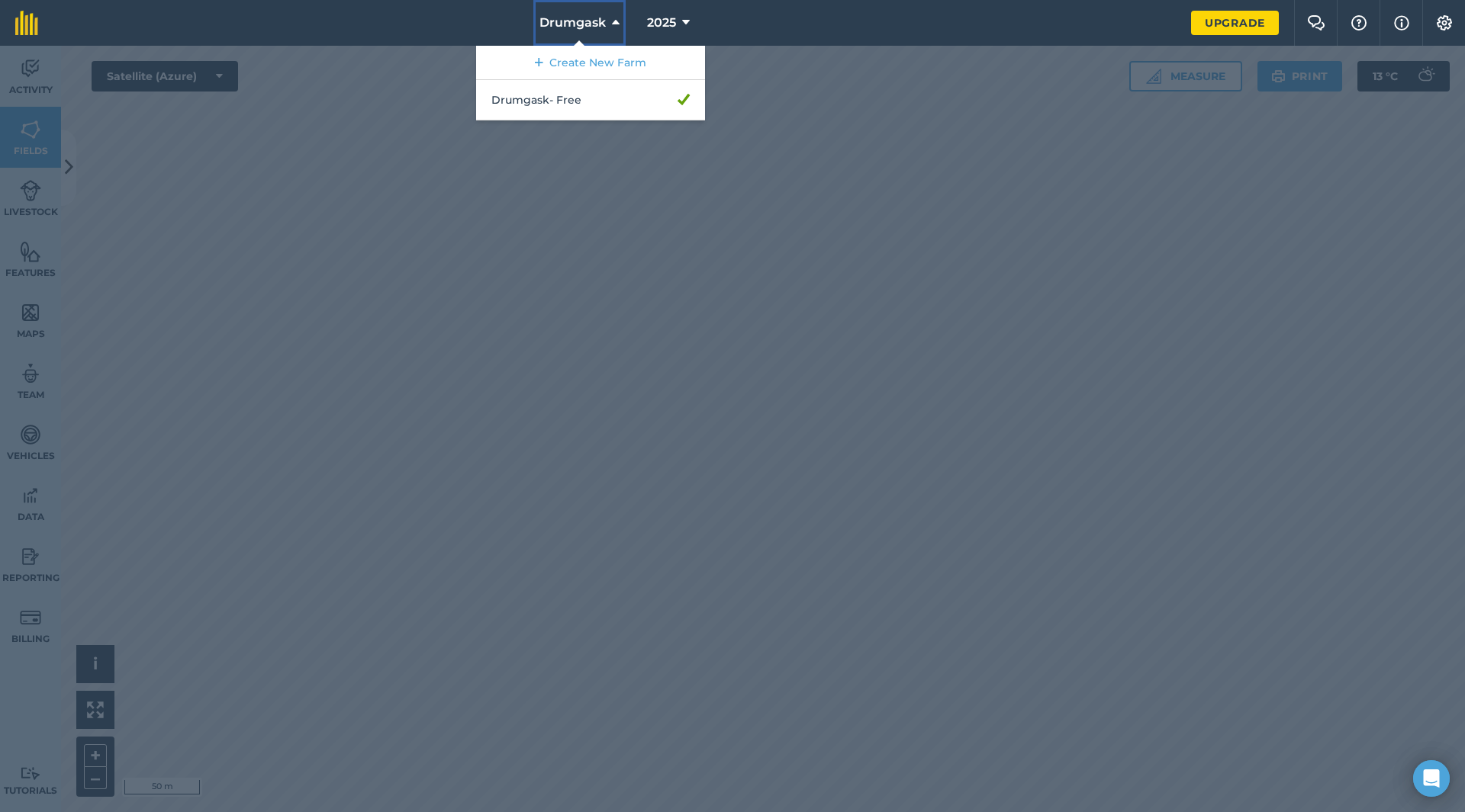
click at [604, 22] on span "Drumgask" at bounding box center [572, 23] width 66 height 18
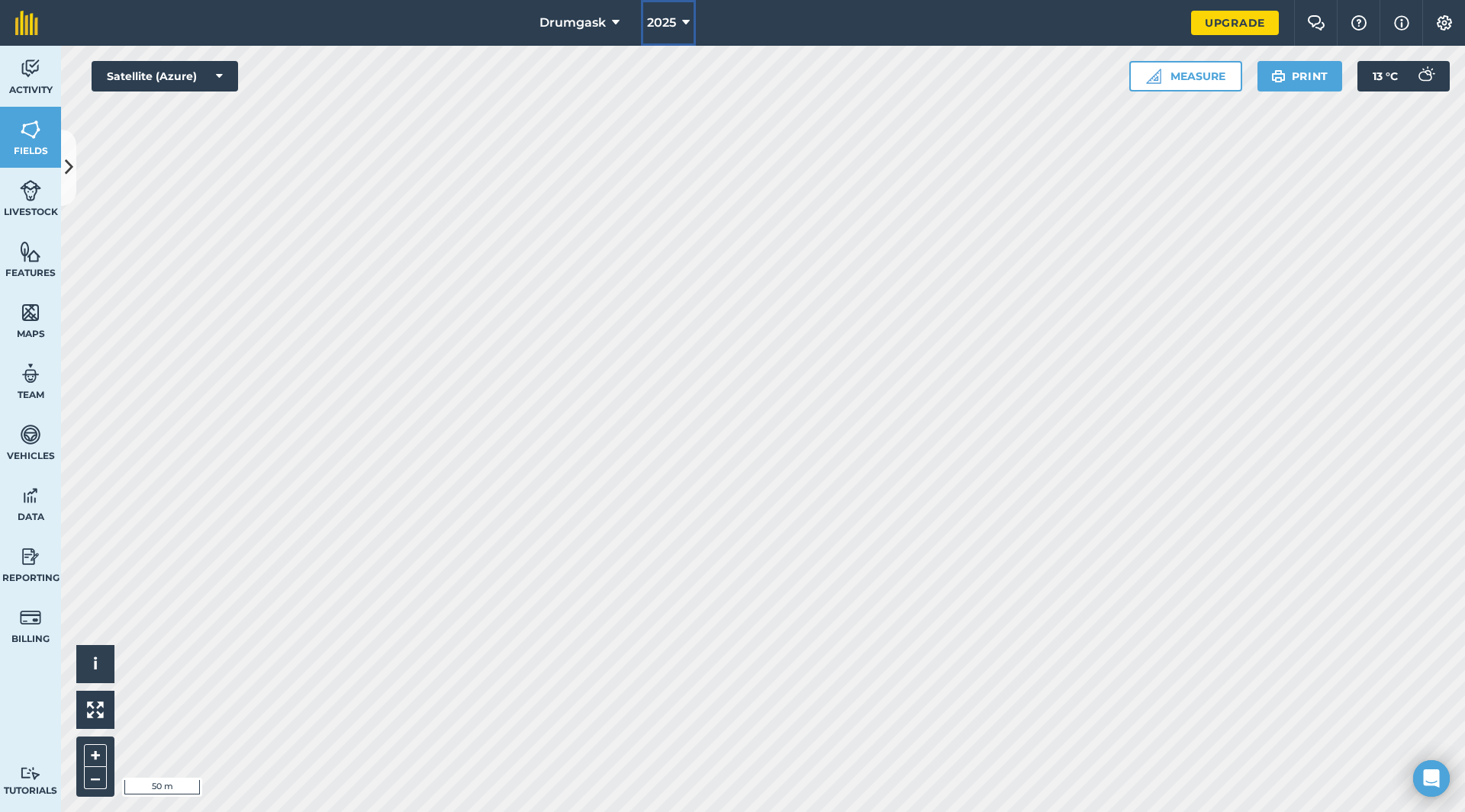
click at [674, 30] on span "2025" at bounding box center [662, 23] width 29 height 18
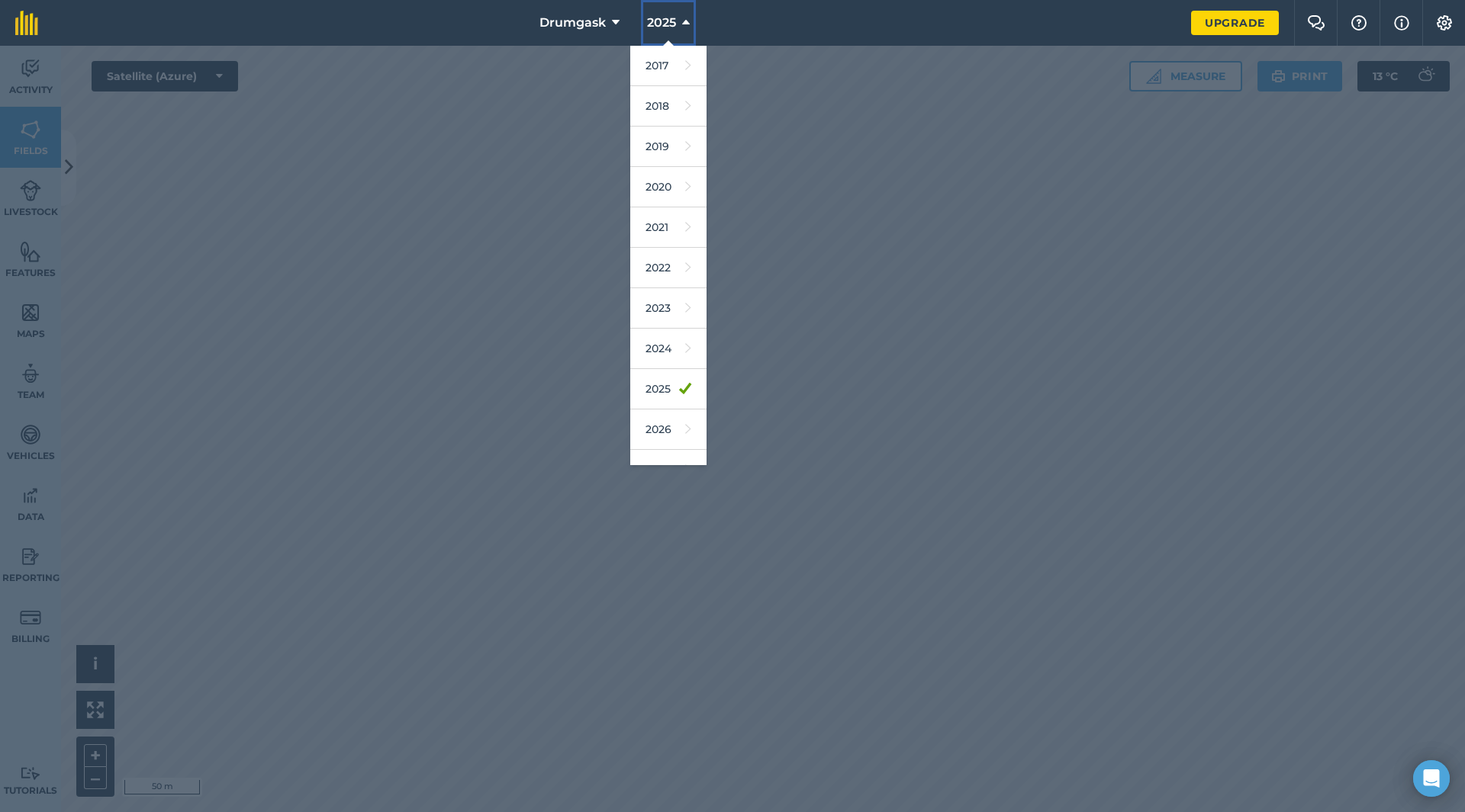
click at [674, 30] on span "2025" at bounding box center [662, 23] width 29 height 18
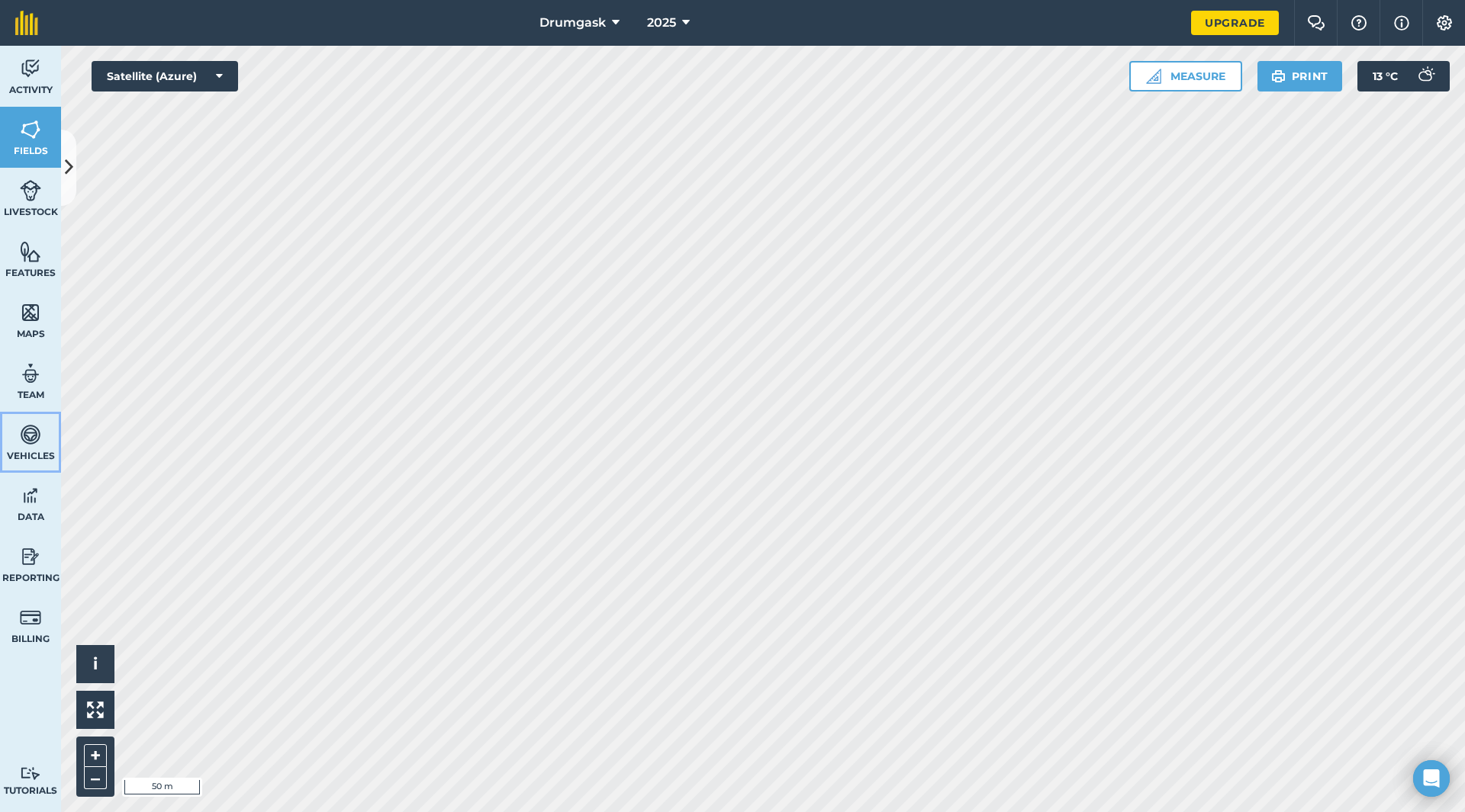
click at [30, 430] on img at bounding box center [30, 435] width 21 height 23
click at [51, 387] on link "Team" at bounding box center [30, 381] width 61 height 61
click at [49, 318] on link "Maps" at bounding box center [30, 320] width 61 height 61
click at [70, 169] on icon at bounding box center [69, 167] width 8 height 27
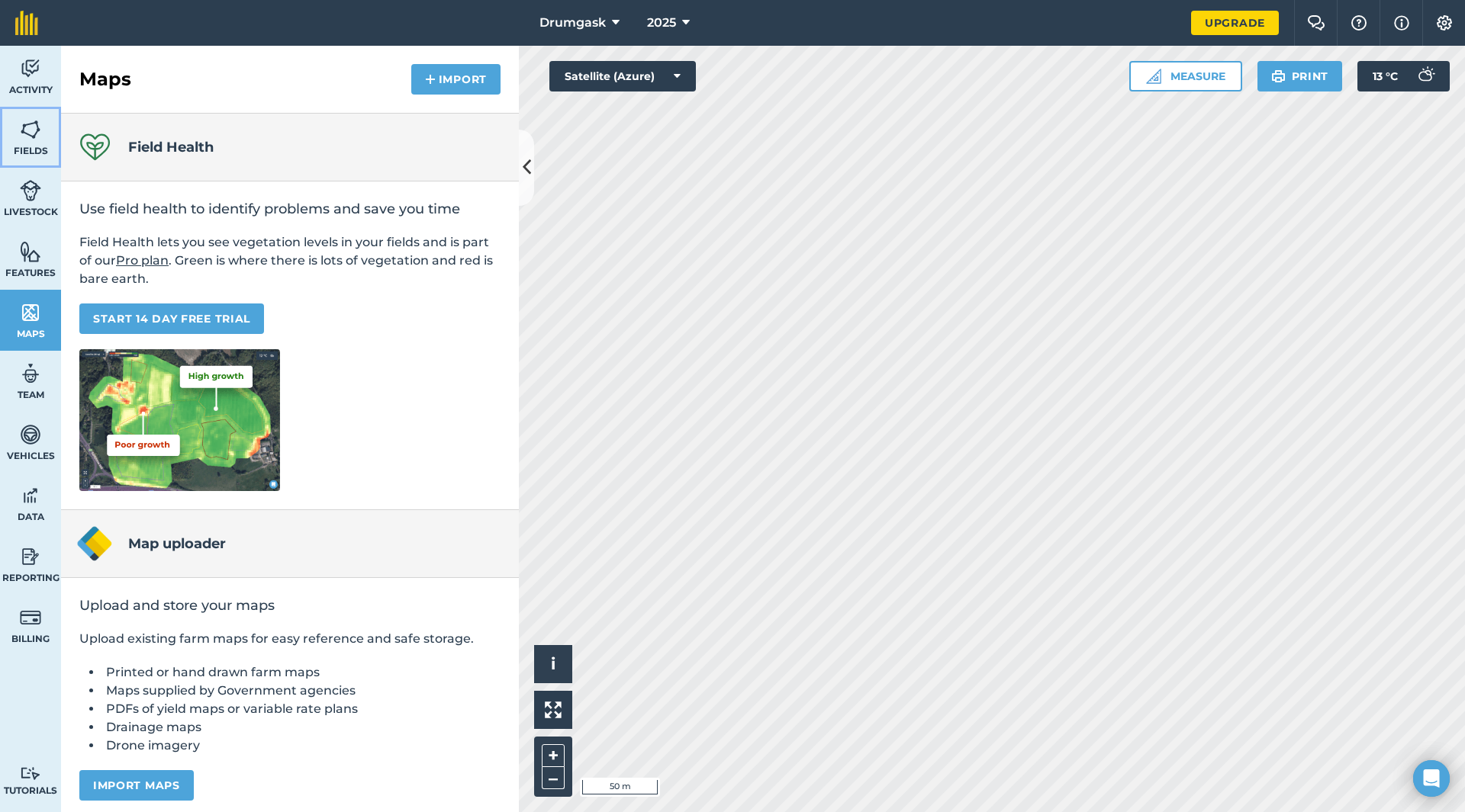
click at [43, 148] on span "Fields" at bounding box center [30, 151] width 61 height 12
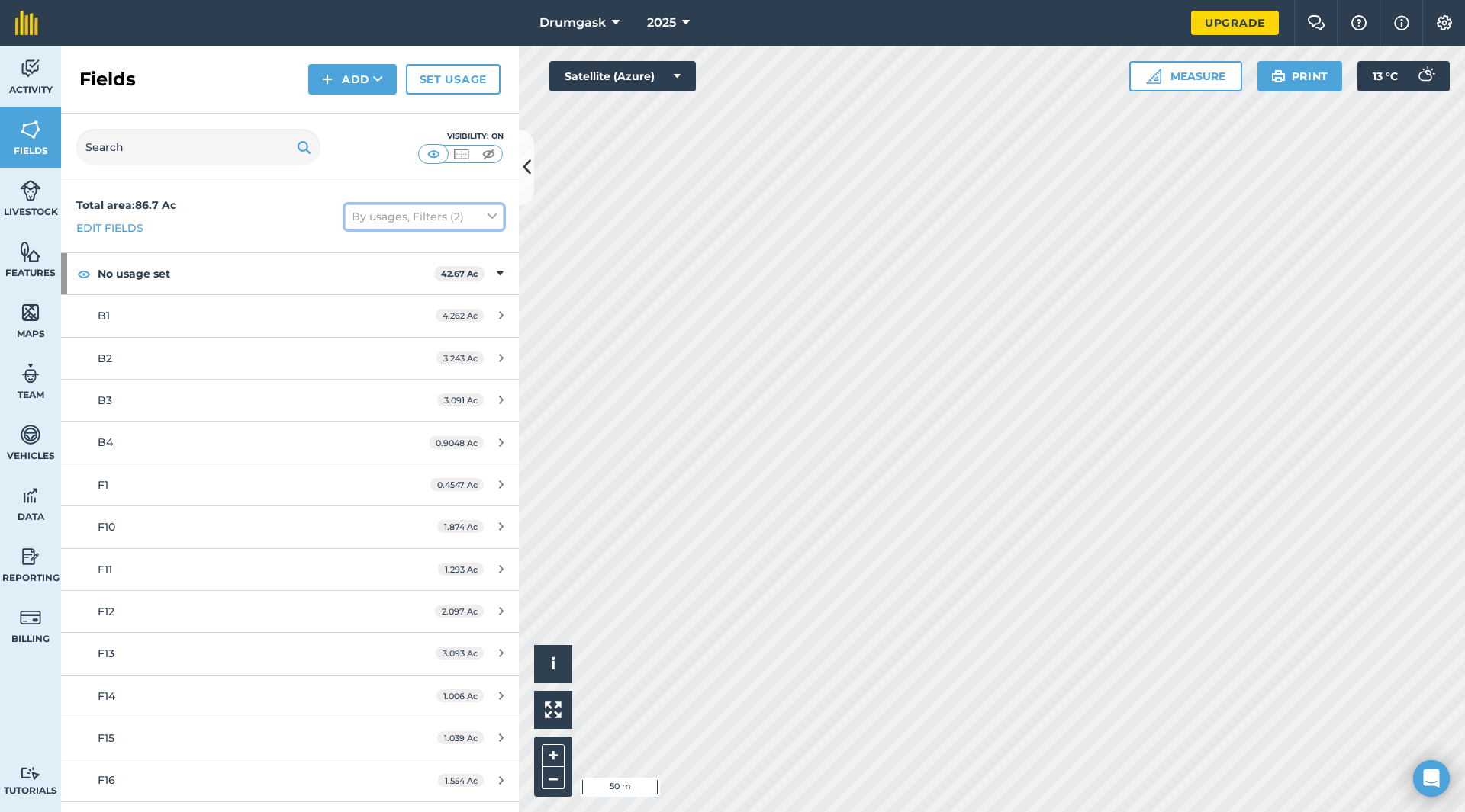
click at [449, 218] on button "By usages, Filters (2)" at bounding box center [424, 217] width 159 height 24
click at [426, 216] on button "By usages, Filters (2)" at bounding box center [424, 217] width 159 height 24
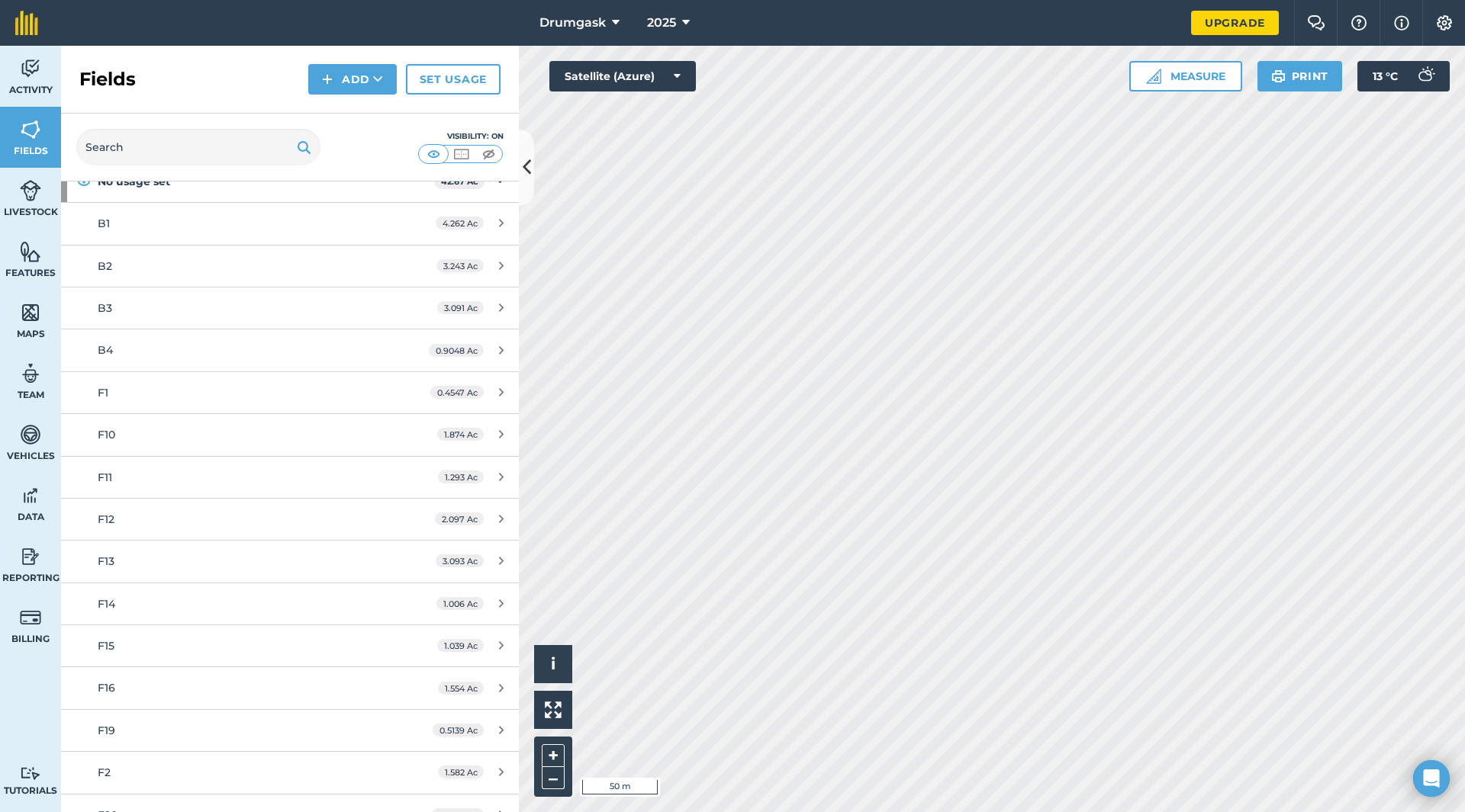
scroll to position [89, 0]
